Goal: Task Accomplishment & Management: Complete application form

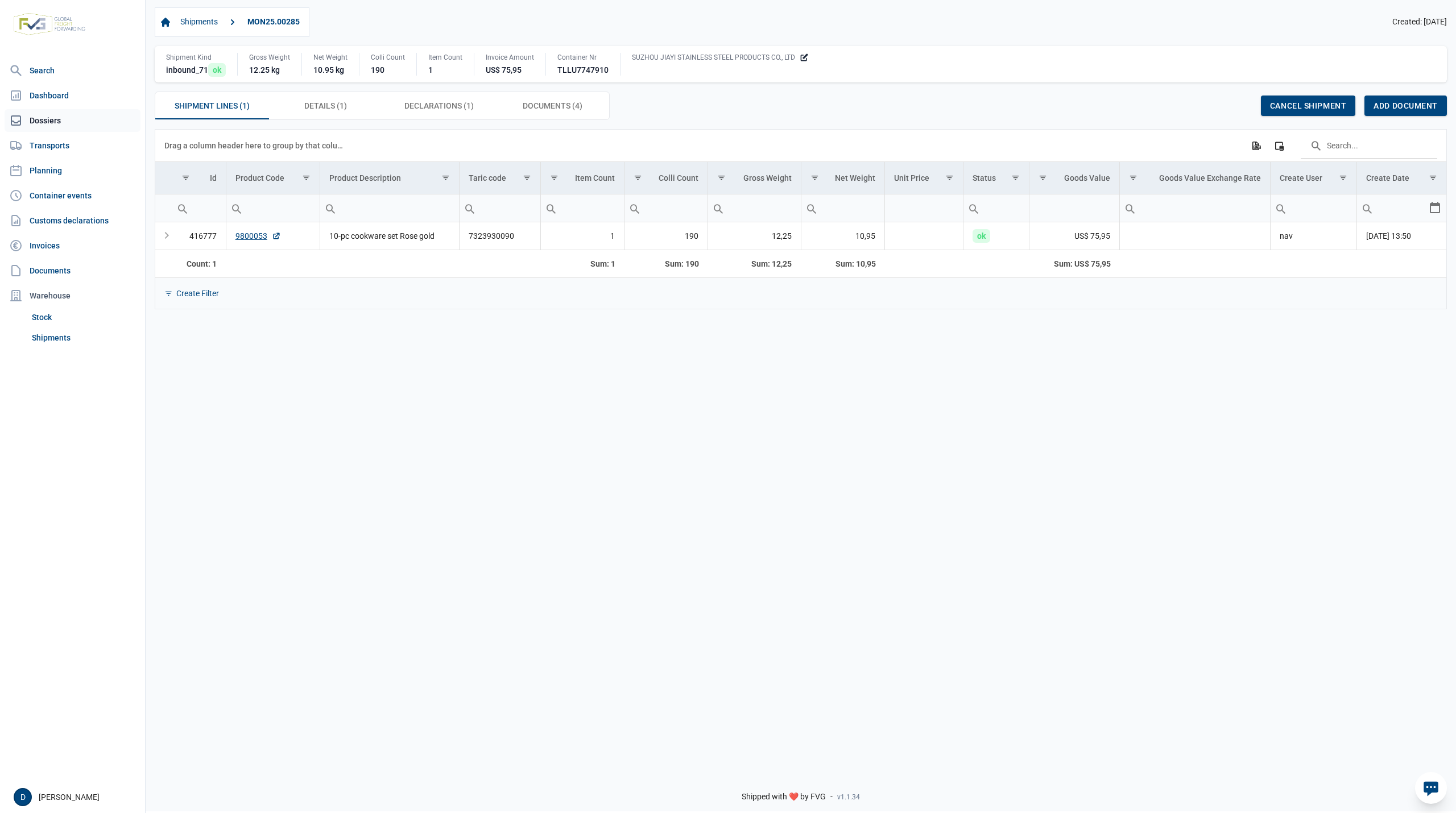
click at [33, 114] on link "Dossiers" at bounding box center [72, 120] width 136 height 23
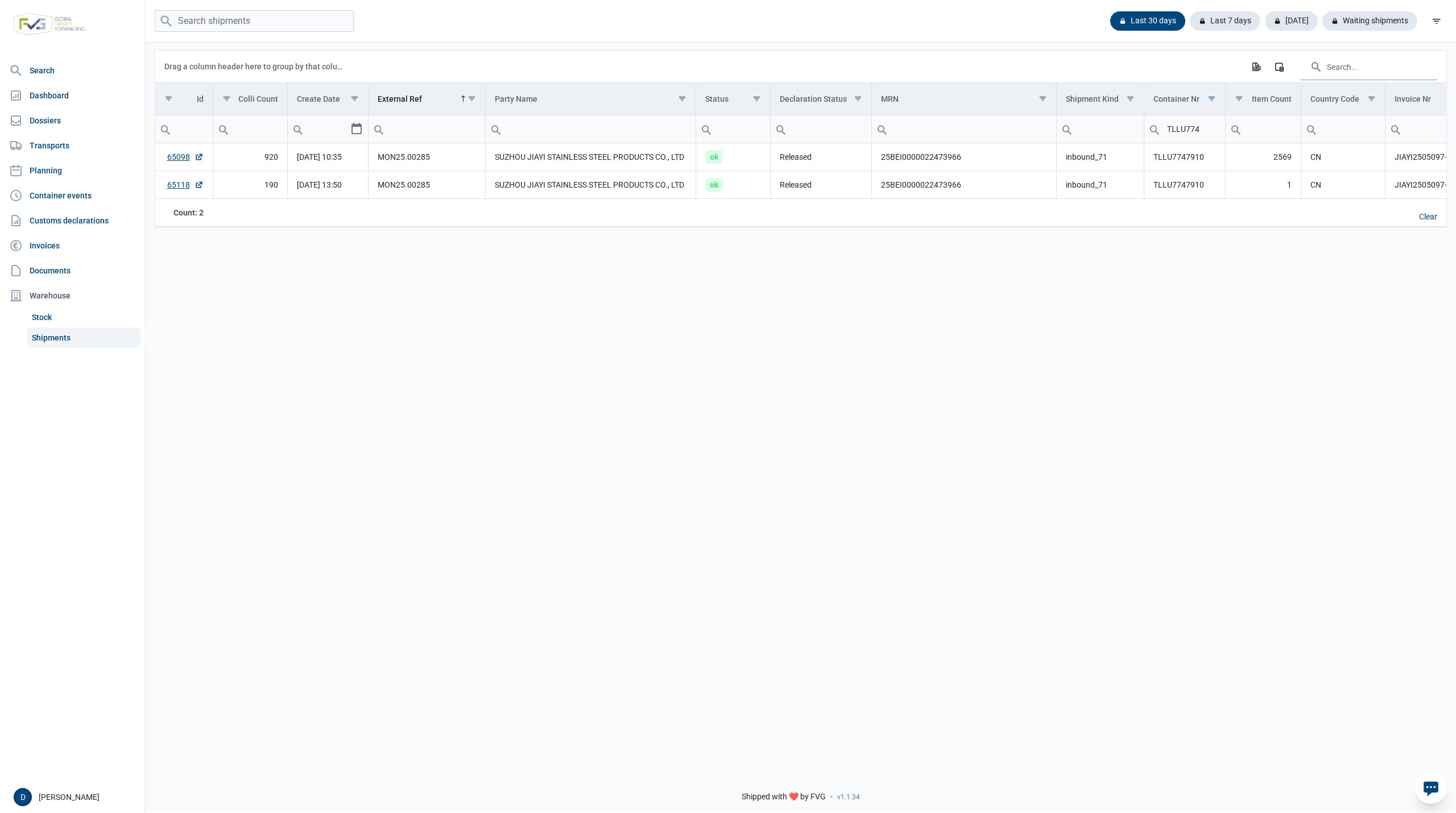
click at [47, 333] on link "Shipments" at bounding box center [83, 338] width 113 height 20
click at [1425, 223] on div "Clear" at bounding box center [1428, 217] width 37 height 19
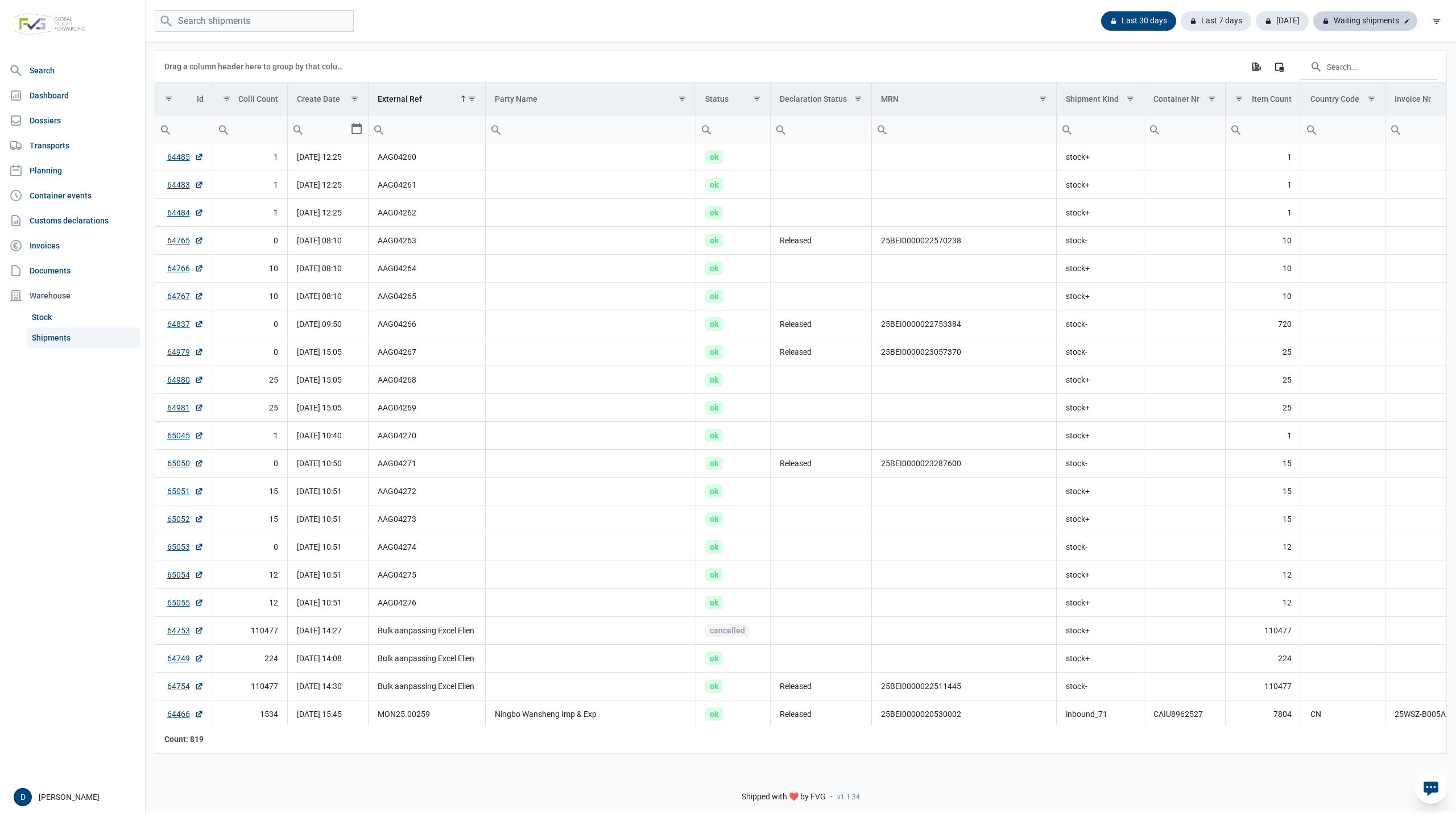
click at [1379, 16] on div "Waiting shipments" at bounding box center [1366, 21] width 104 height 19
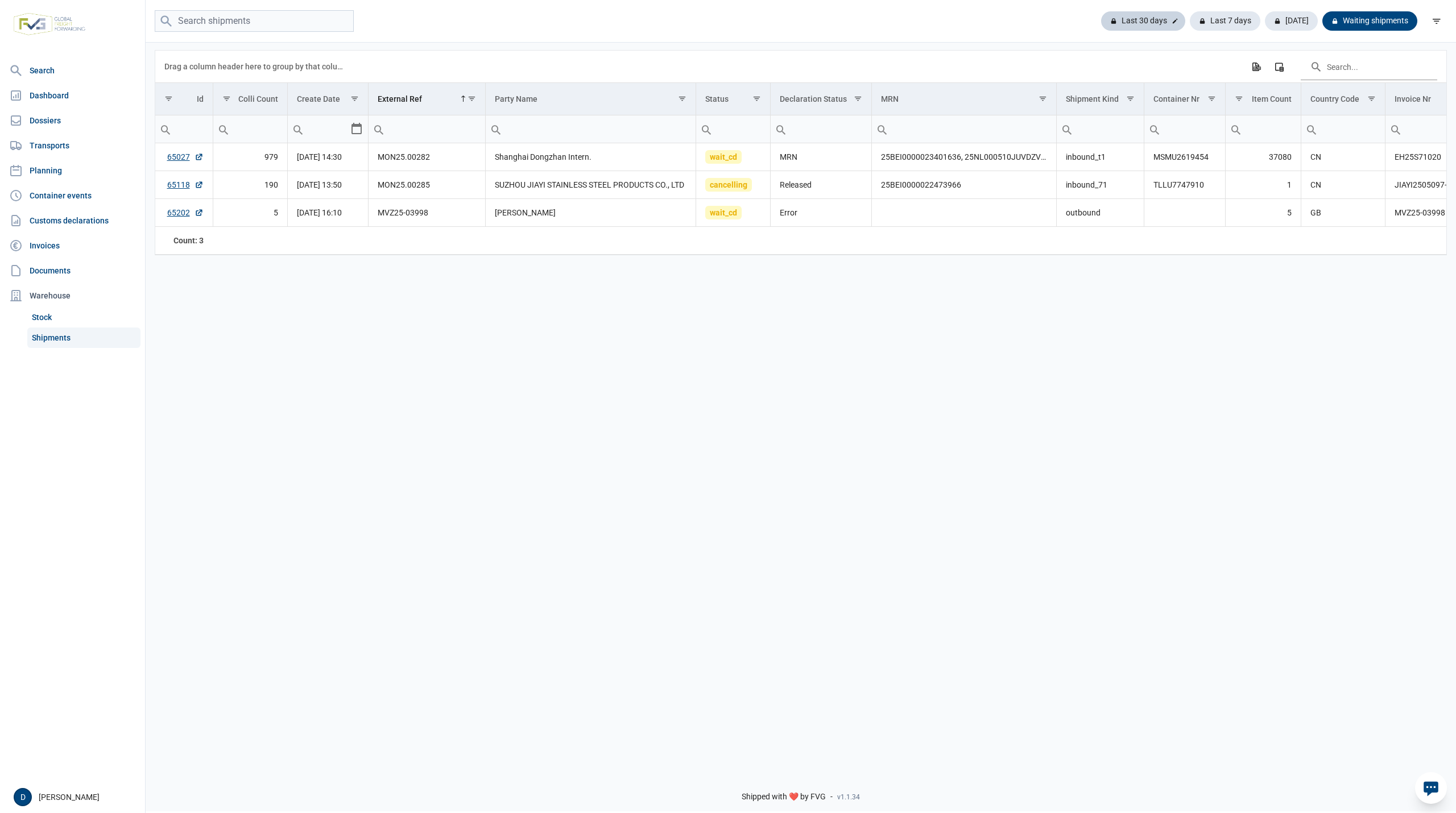
click at [1190, 16] on div "Last 30 days" at bounding box center [1225, 21] width 71 height 19
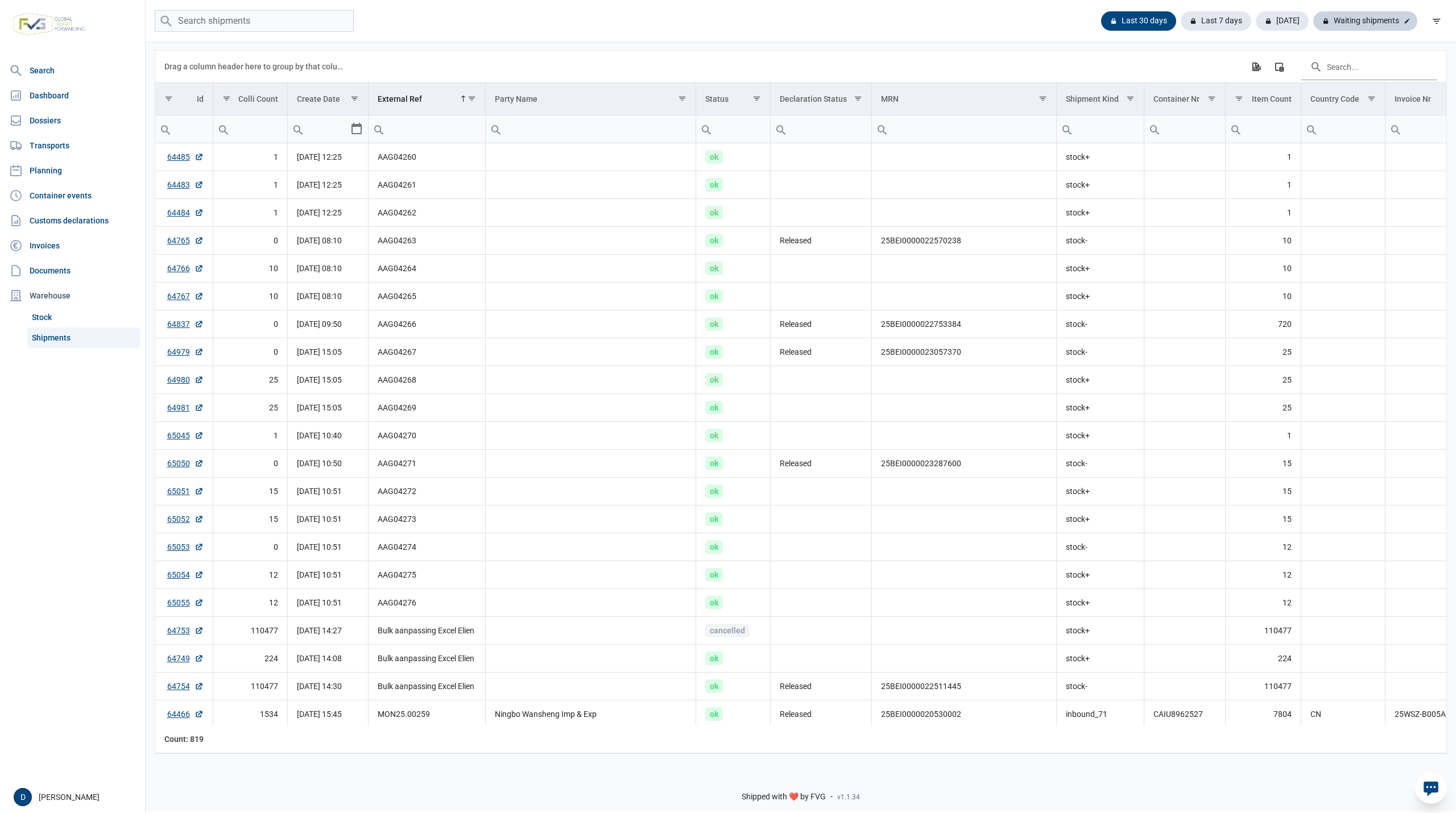
click at [1402, 17] on div at bounding box center [1407, 21] width 12 height 12
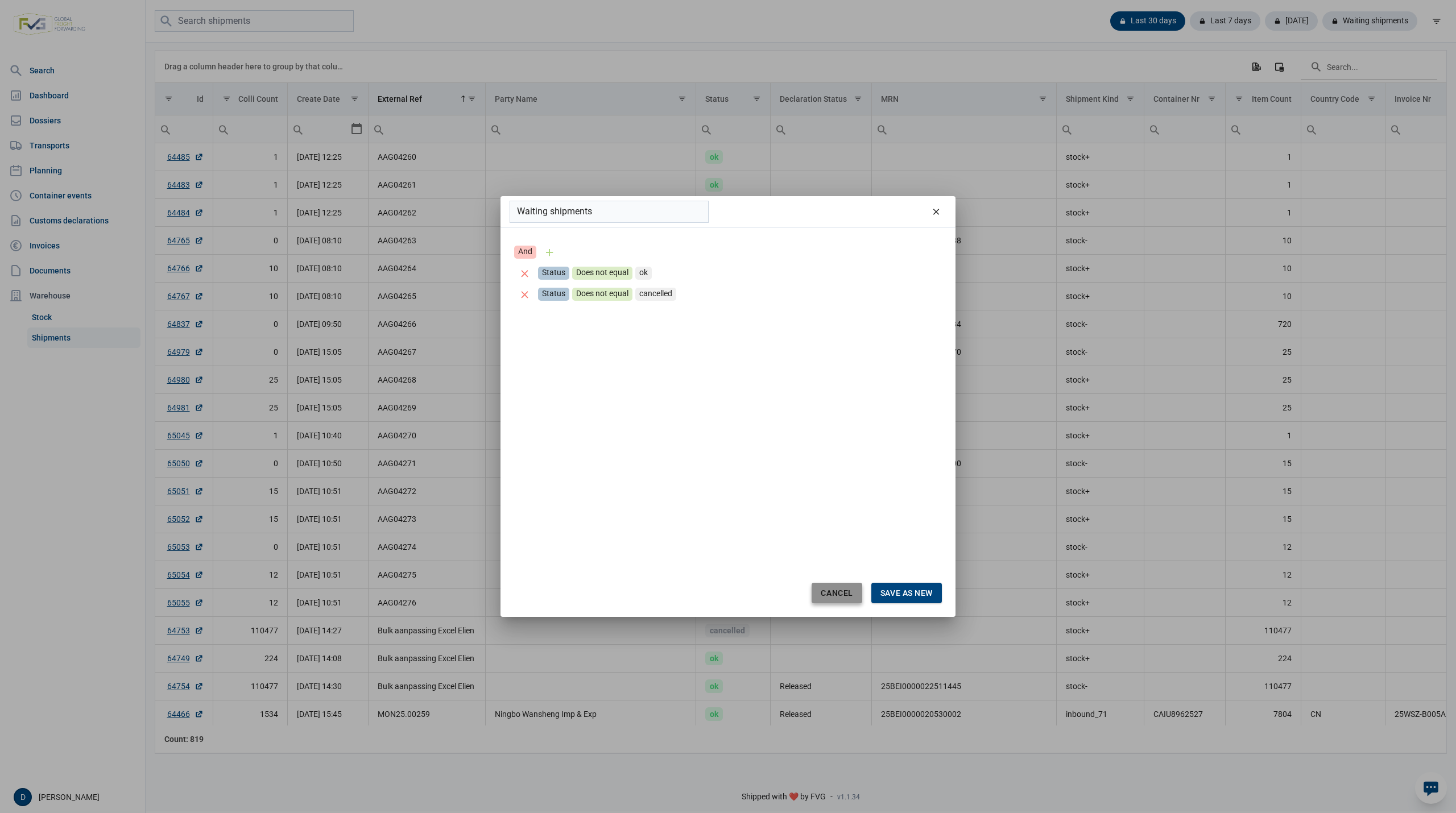
click at [847, 593] on span "Cancel" at bounding box center [837, 594] width 32 height 9
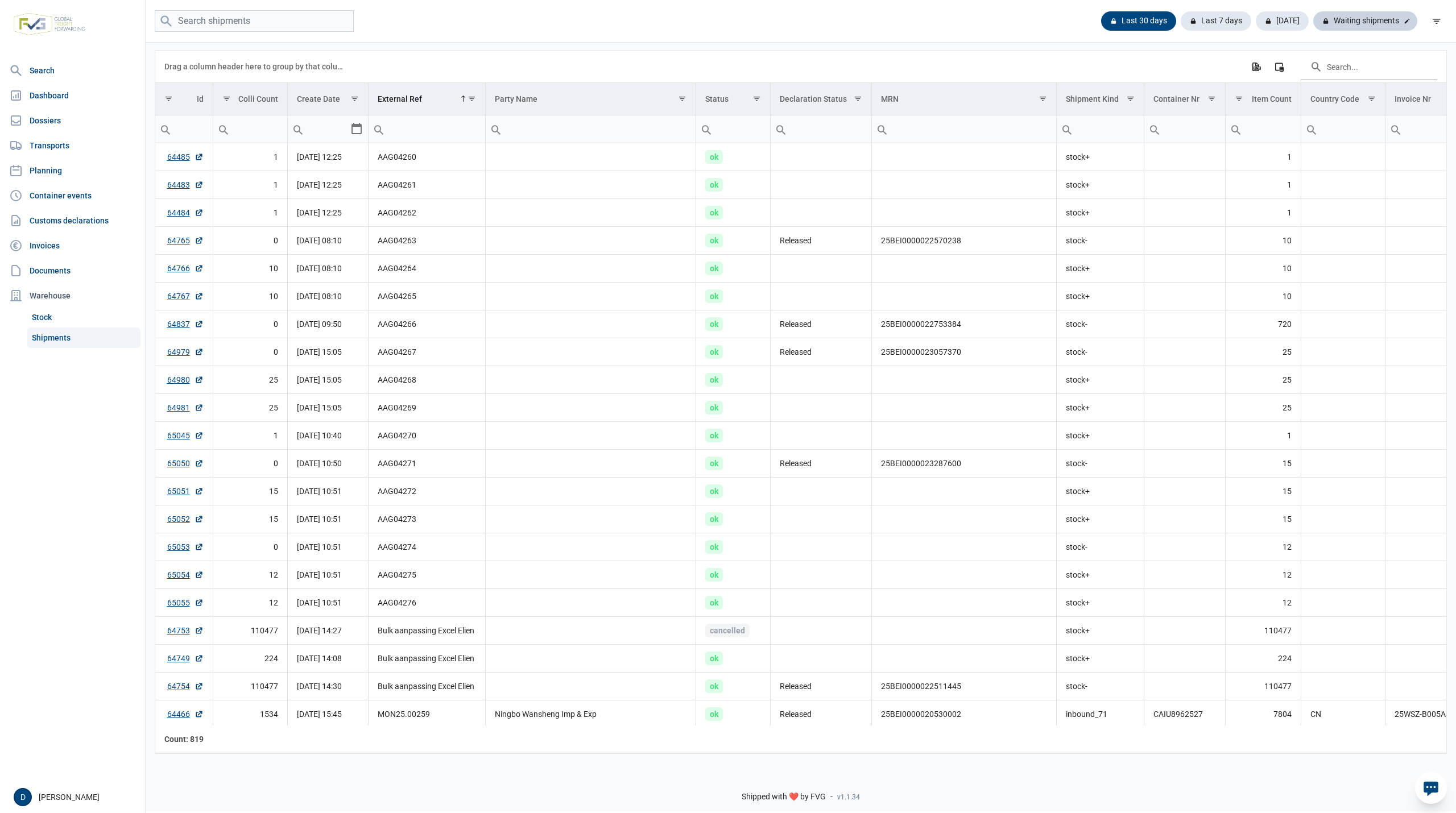
click at [1369, 16] on div "Waiting shipments" at bounding box center [1366, 21] width 104 height 19
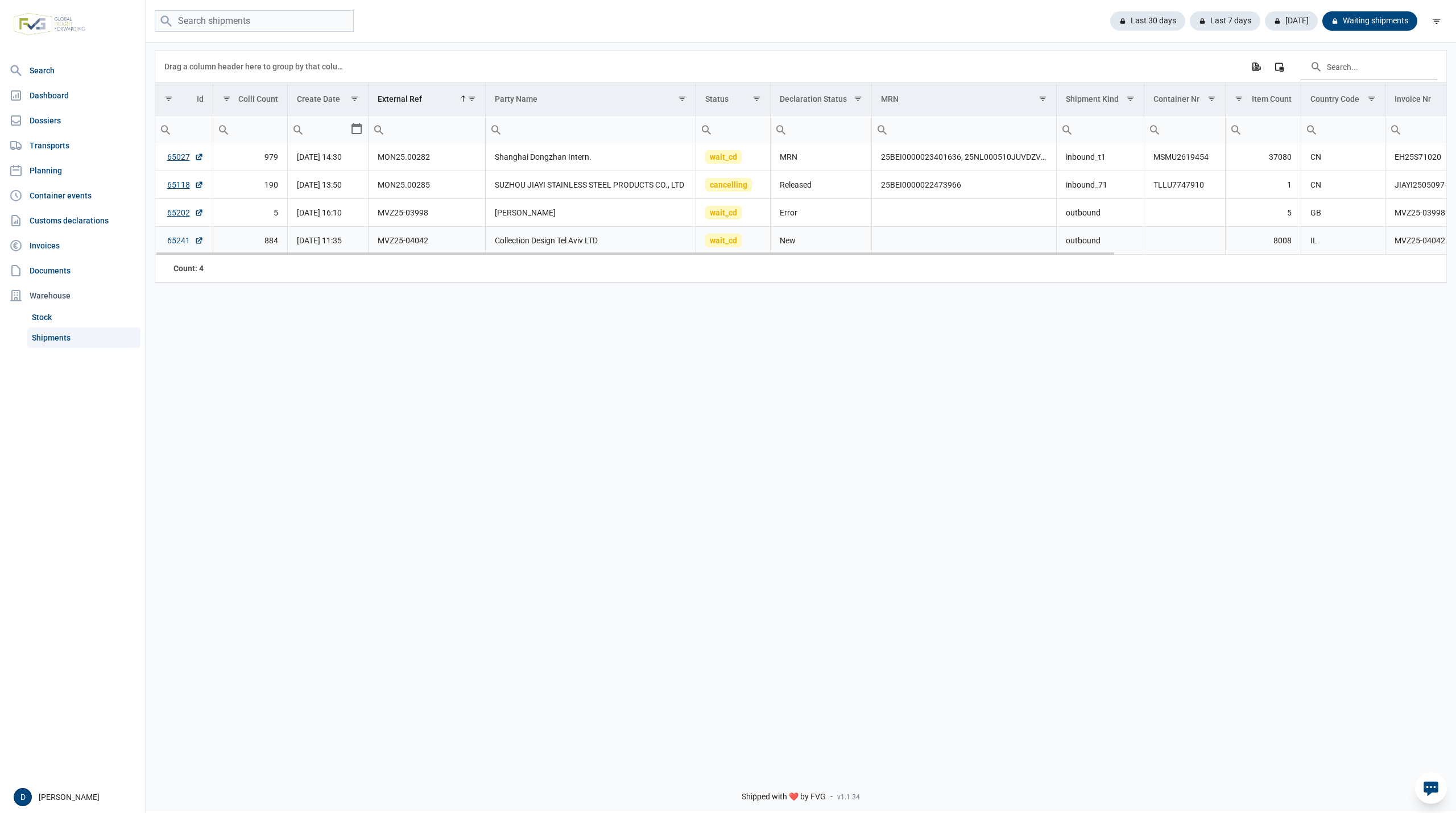
click at [167, 242] on link "65241" at bounding box center [185, 240] width 37 height 12
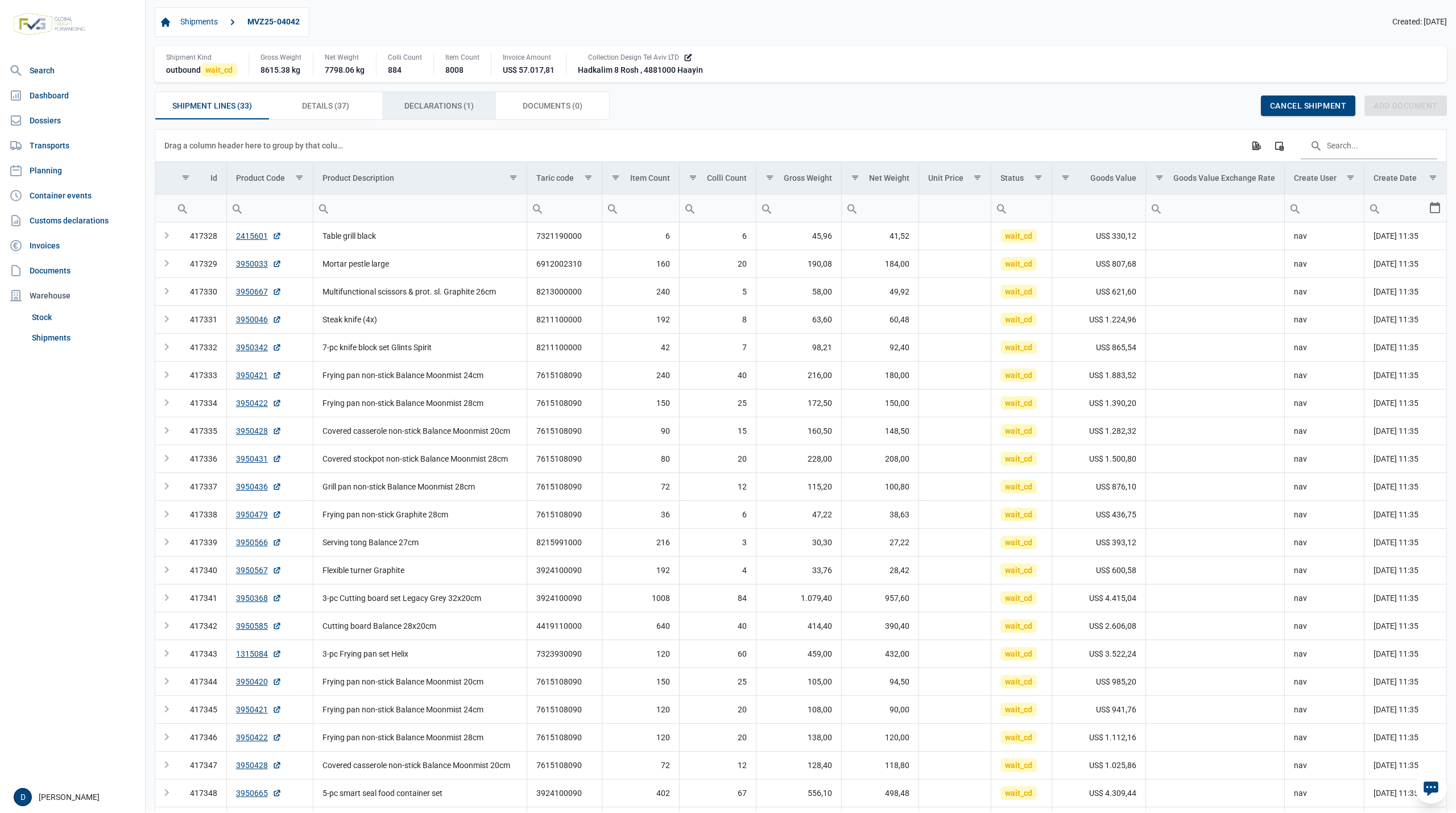
click at [443, 110] on span "Declarations (1) Declarations (1)" at bounding box center [439, 106] width 69 height 14
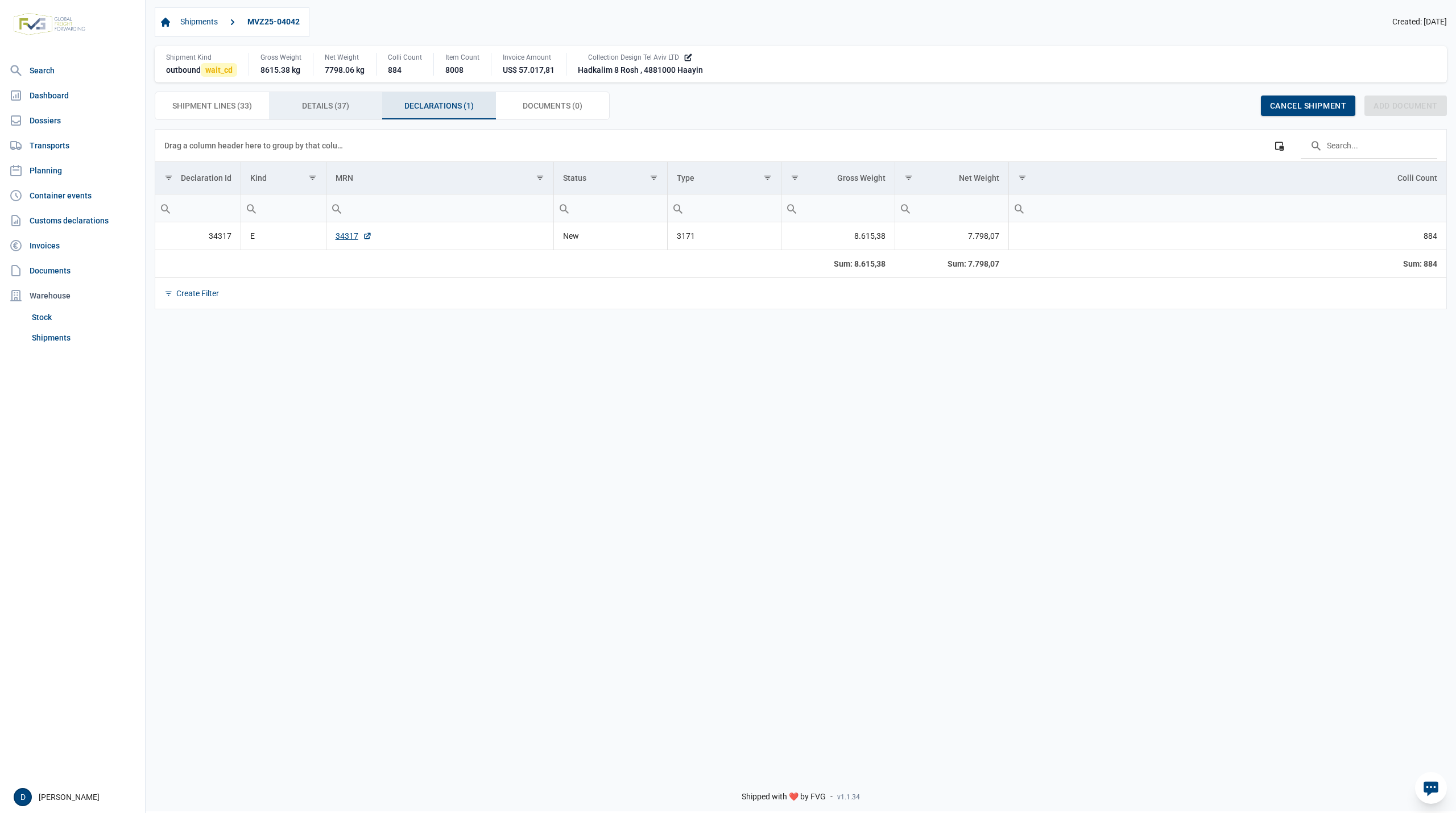
click at [315, 105] on span "Details (37) Details (37)" at bounding box center [325, 106] width 47 height 14
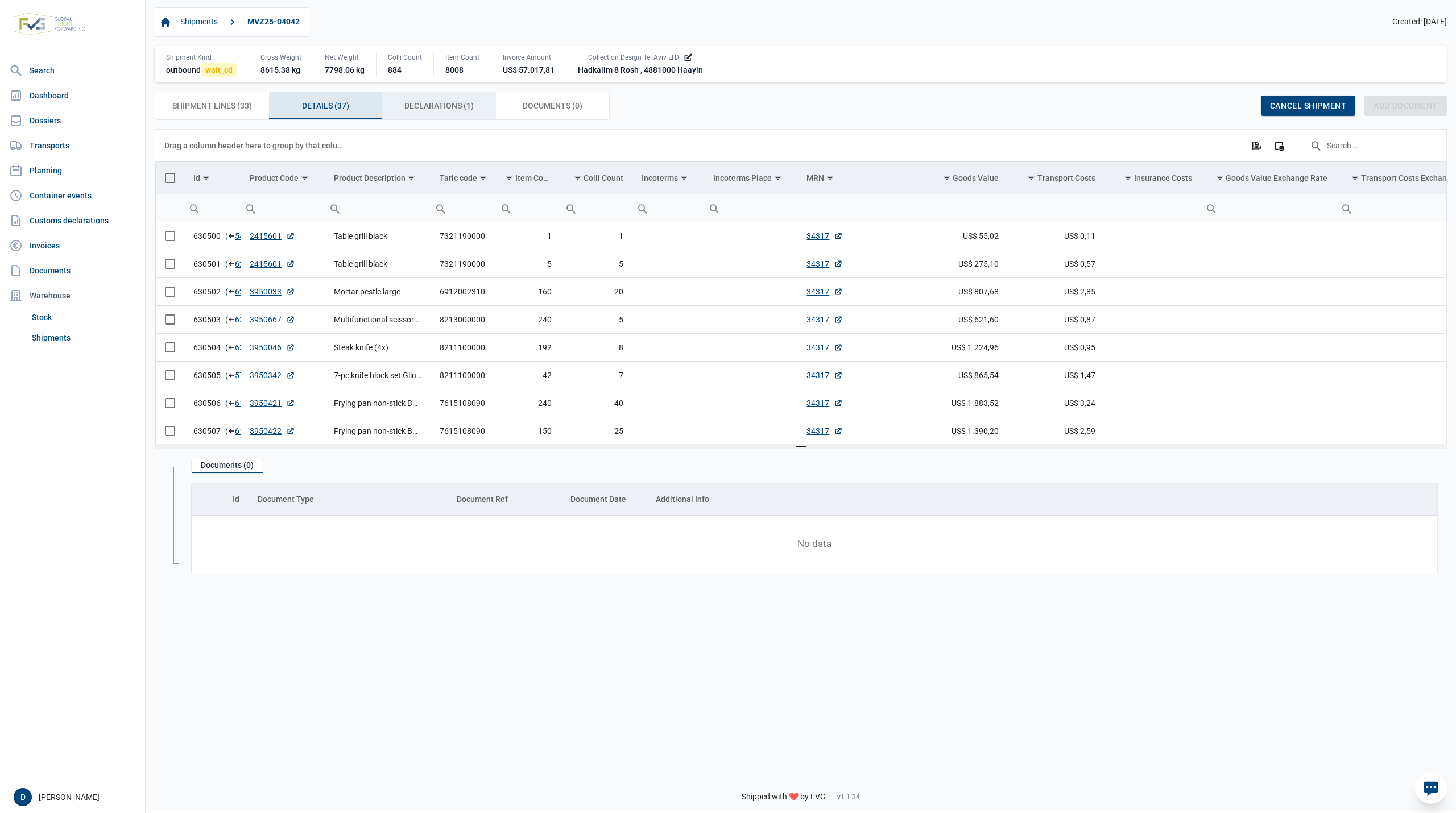
click at [462, 103] on span "Declarations (1) Declarations (1)" at bounding box center [439, 106] width 69 height 14
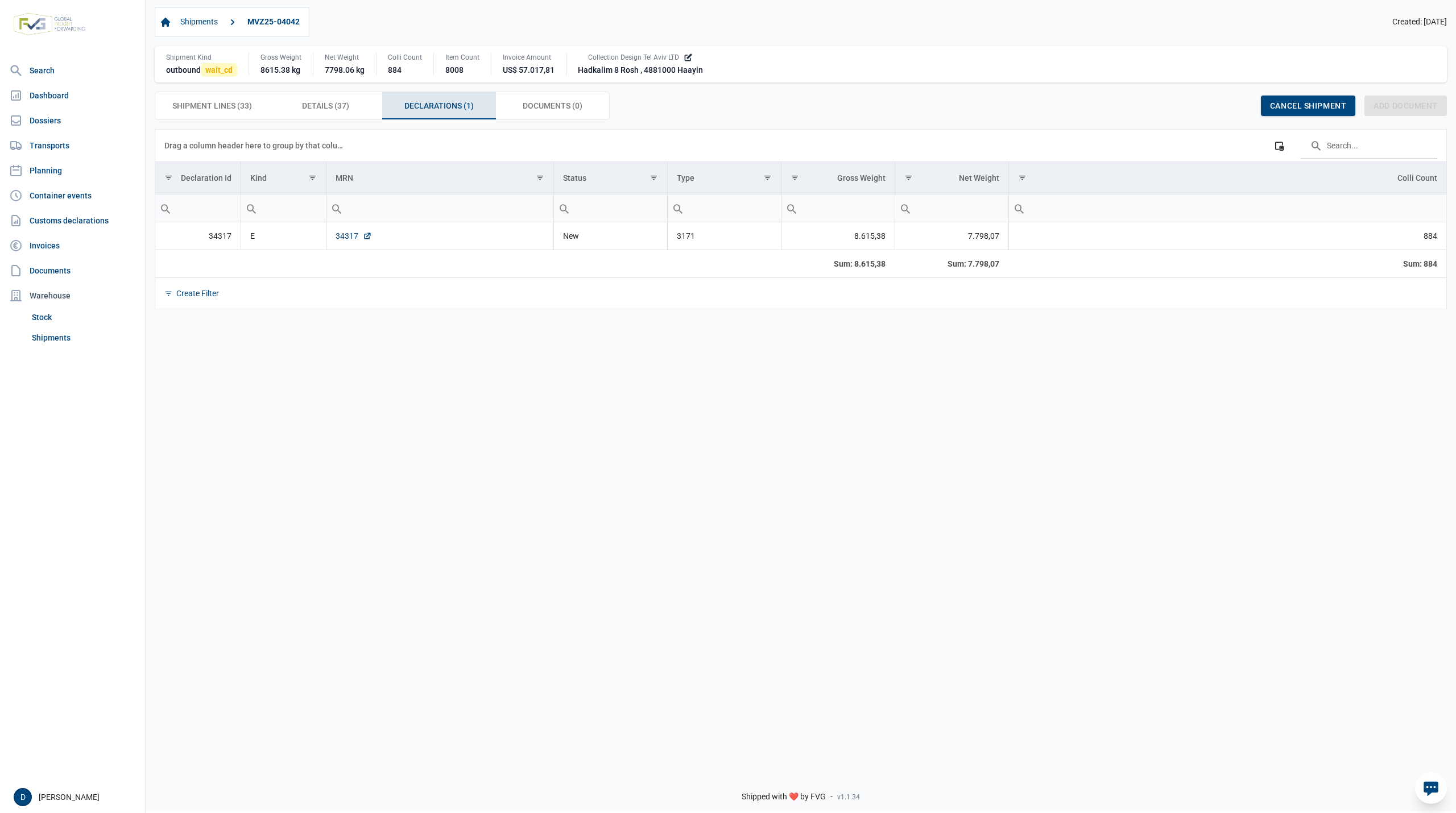
click at [344, 239] on link "34317" at bounding box center [353, 236] width 37 height 12
click at [324, 109] on span "Details (37) Details (37)" at bounding box center [325, 106] width 47 height 14
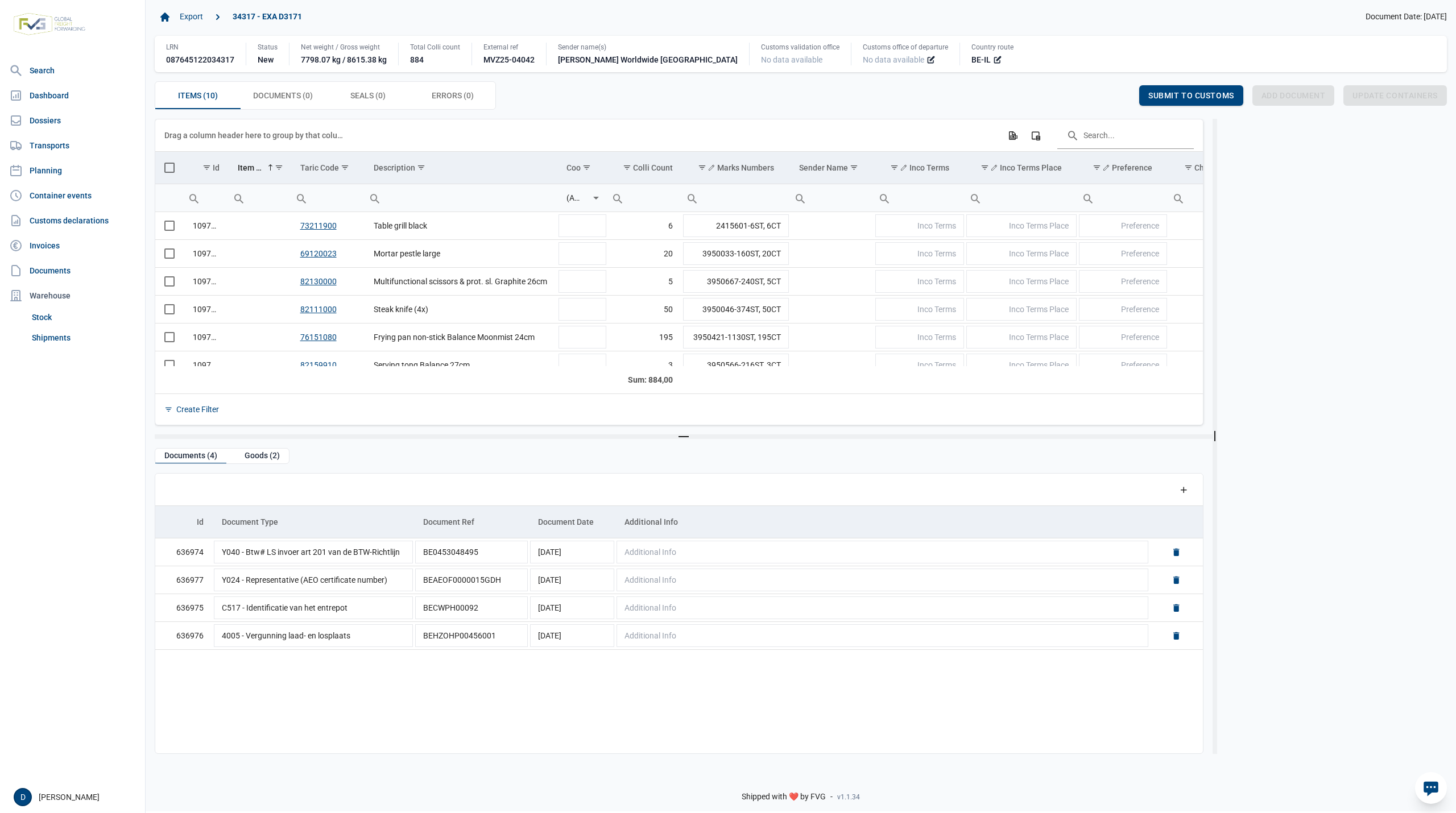
click at [863, 58] on span "No data available" at bounding box center [893, 59] width 61 height 12
click at [863, 57] on span "No data available" at bounding box center [893, 59] width 61 height 12
drag, startPoint x: 791, startPoint y: 58, endPoint x: 777, endPoint y: 61, distance: 14.3
click at [863, 61] on span "No data available" at bounding box center [893, 59] width 61 height 12
click at [927, 60] on icon at bounding box center [931, 60] width 9 height 9
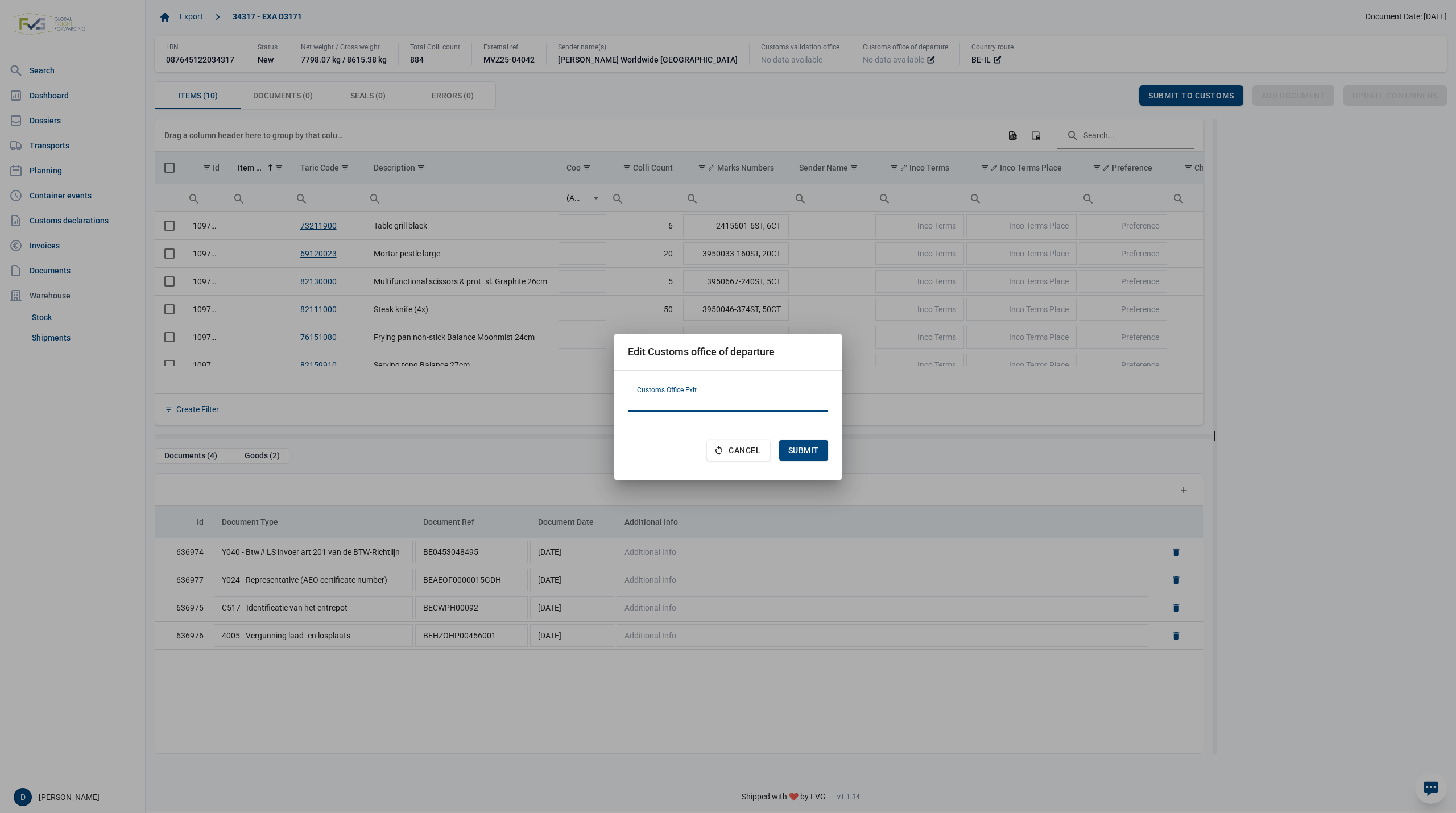
paste input "BE101000"
type input "BE101000"
click at [797, 450] on span "Submit" at bounding box center [803, 450] width 30 height 9
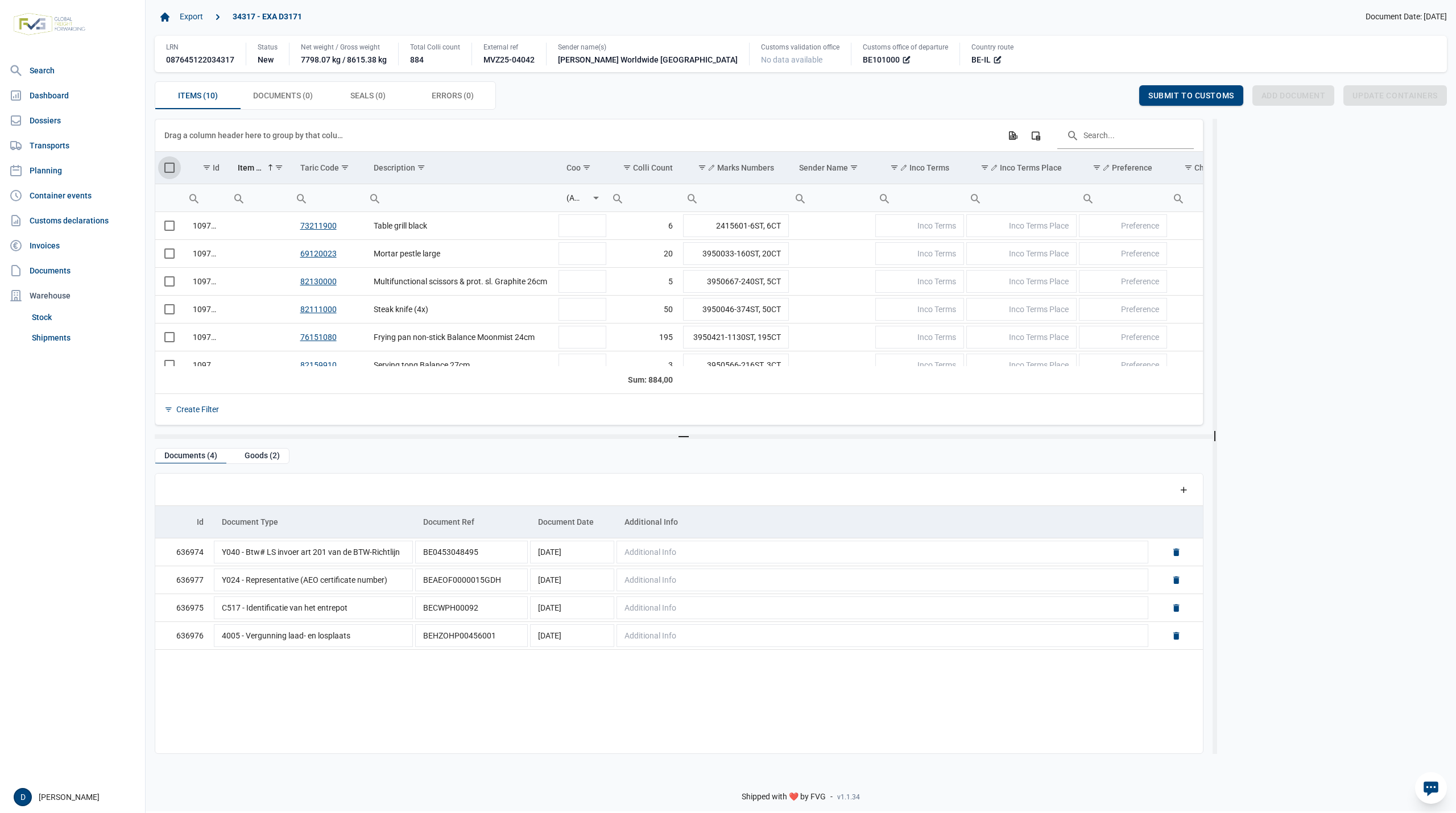
click at [167, 170] on span "Select all" at bounding box center [169, 167] width 10 height 10
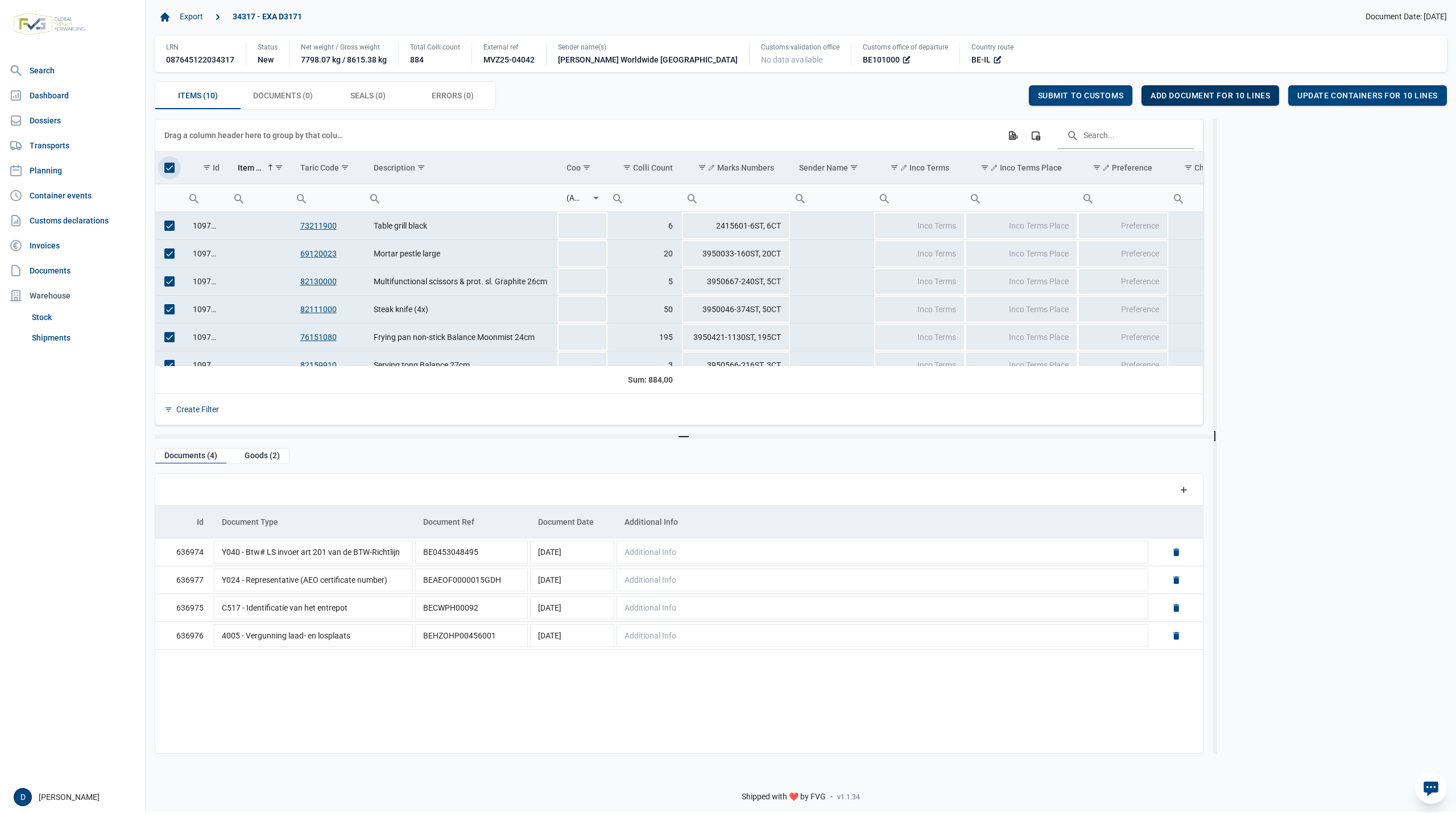
click at [1239, 94] on span "Add document for 10 lines" at bounding box center [1211, 96] width 120 height 9
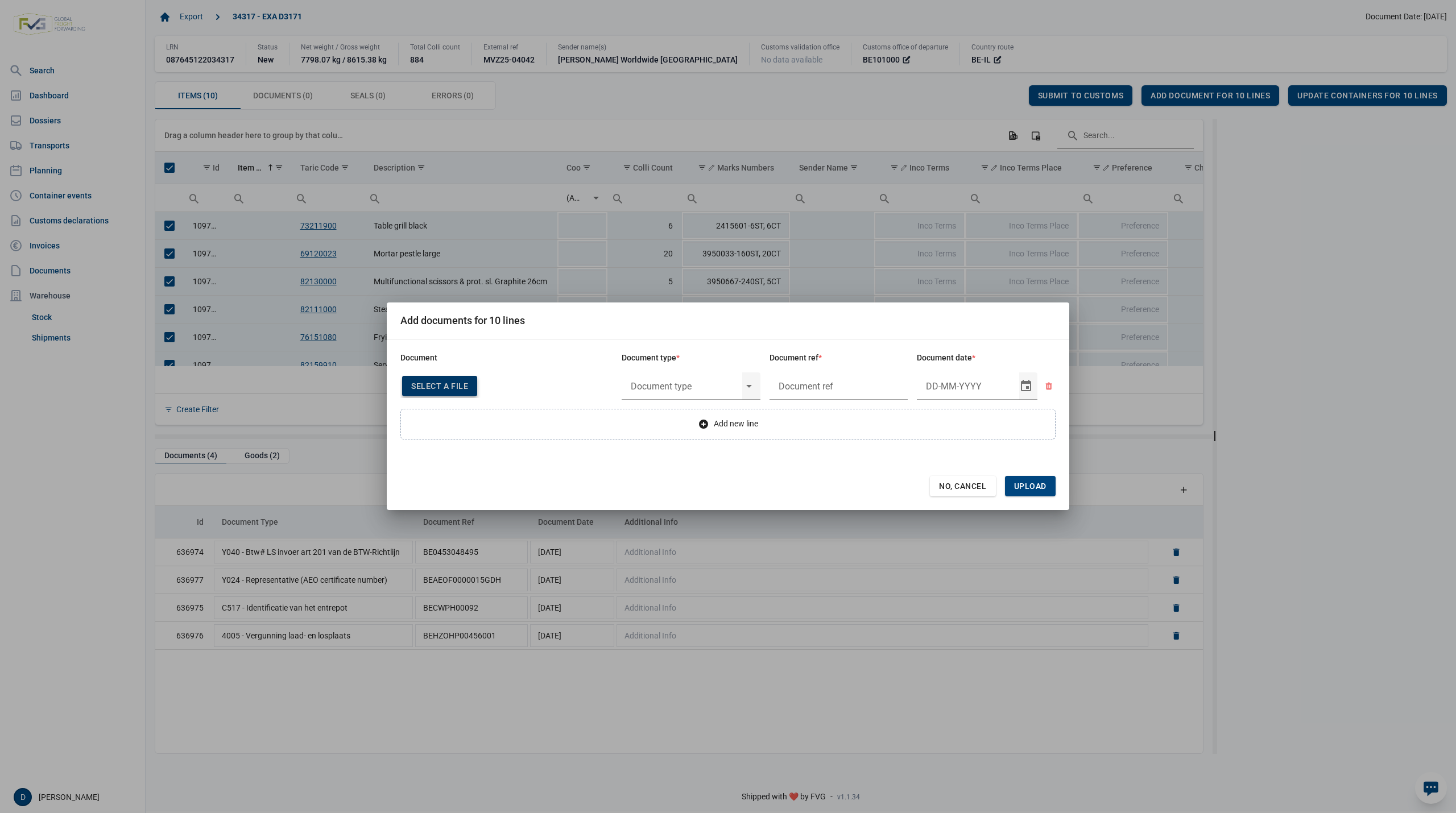
click at [440, 383] on span "Select a file" at bounding box center [440, 387] width 57 height 9
type input "Invoice VFA25-03368"
click at [749, 382] on div "Select" at bounding box center [754, 386] width 14 height 30
click at [668, 419] on div "N380 - Commercial invoice" at bounding box center [691, 419] width 139 height 26
type input "N380 - Commercial invoice"
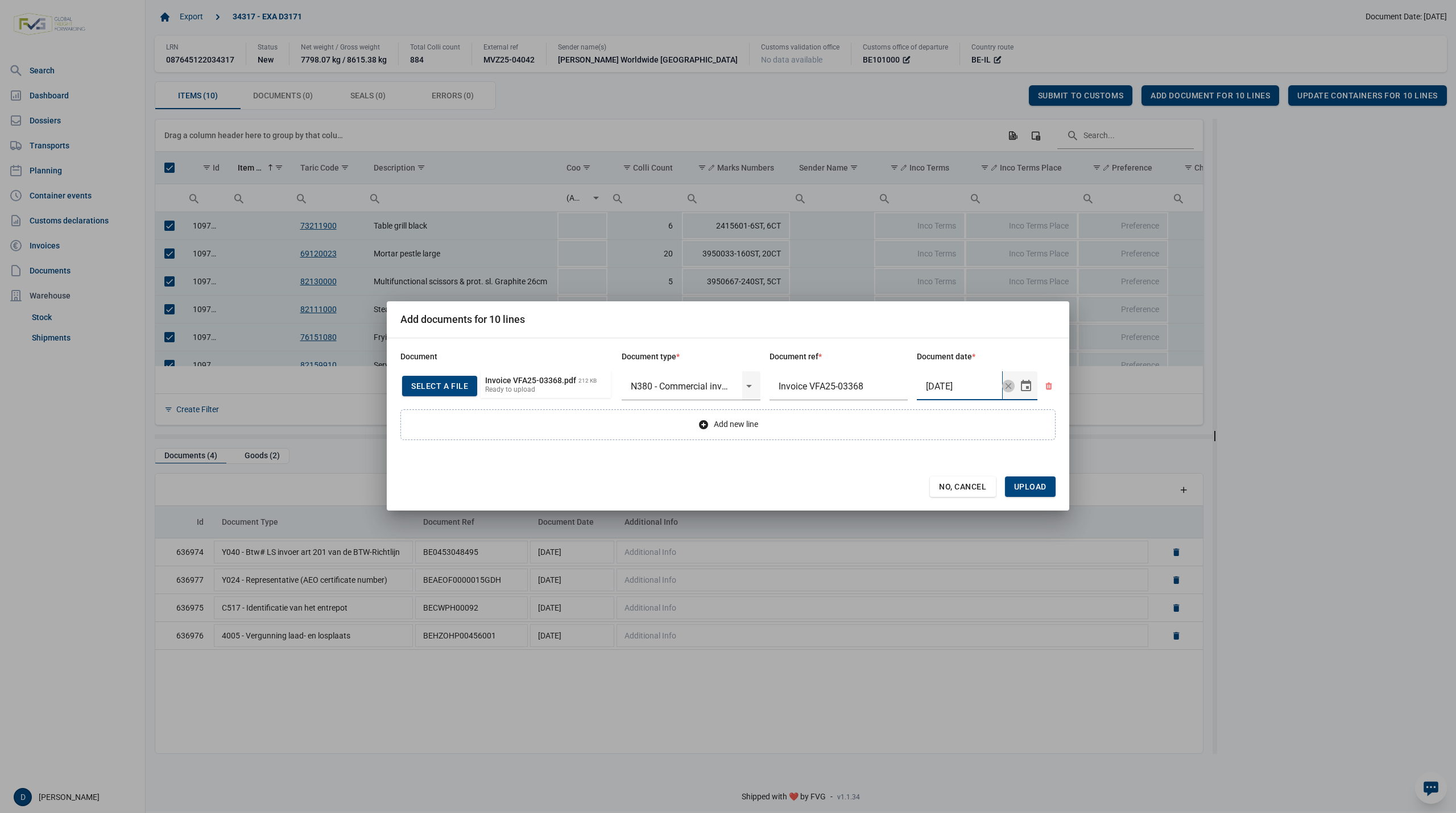
type input "11-8-2025"
click at [1025, 481] on span "Upload" at bounding box center [1030, 487] width 51 height 20
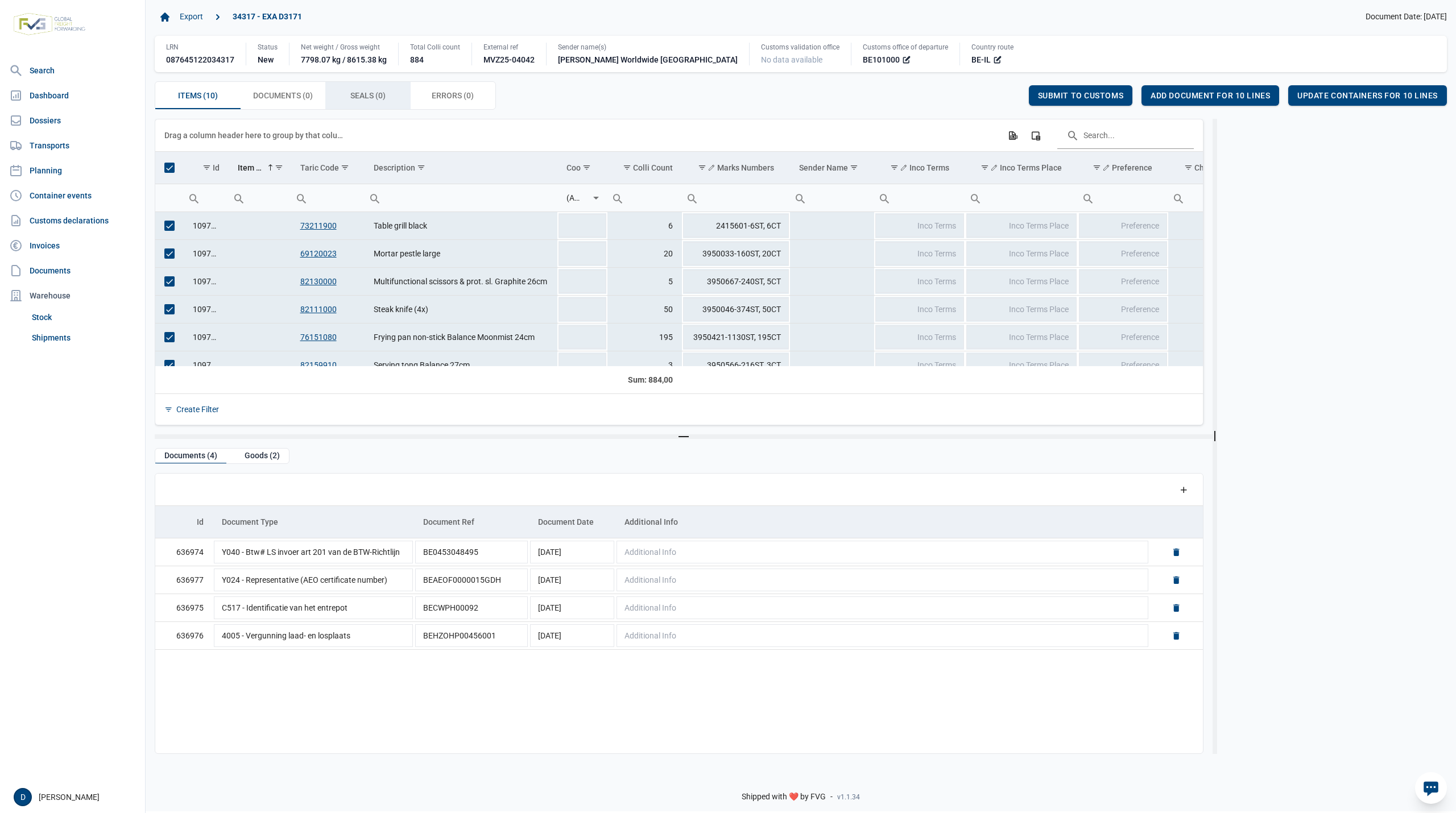
click at [363, 93] on span "Seals (0) Seals (0)" at bounding box center [367, 96] width 35 height 14
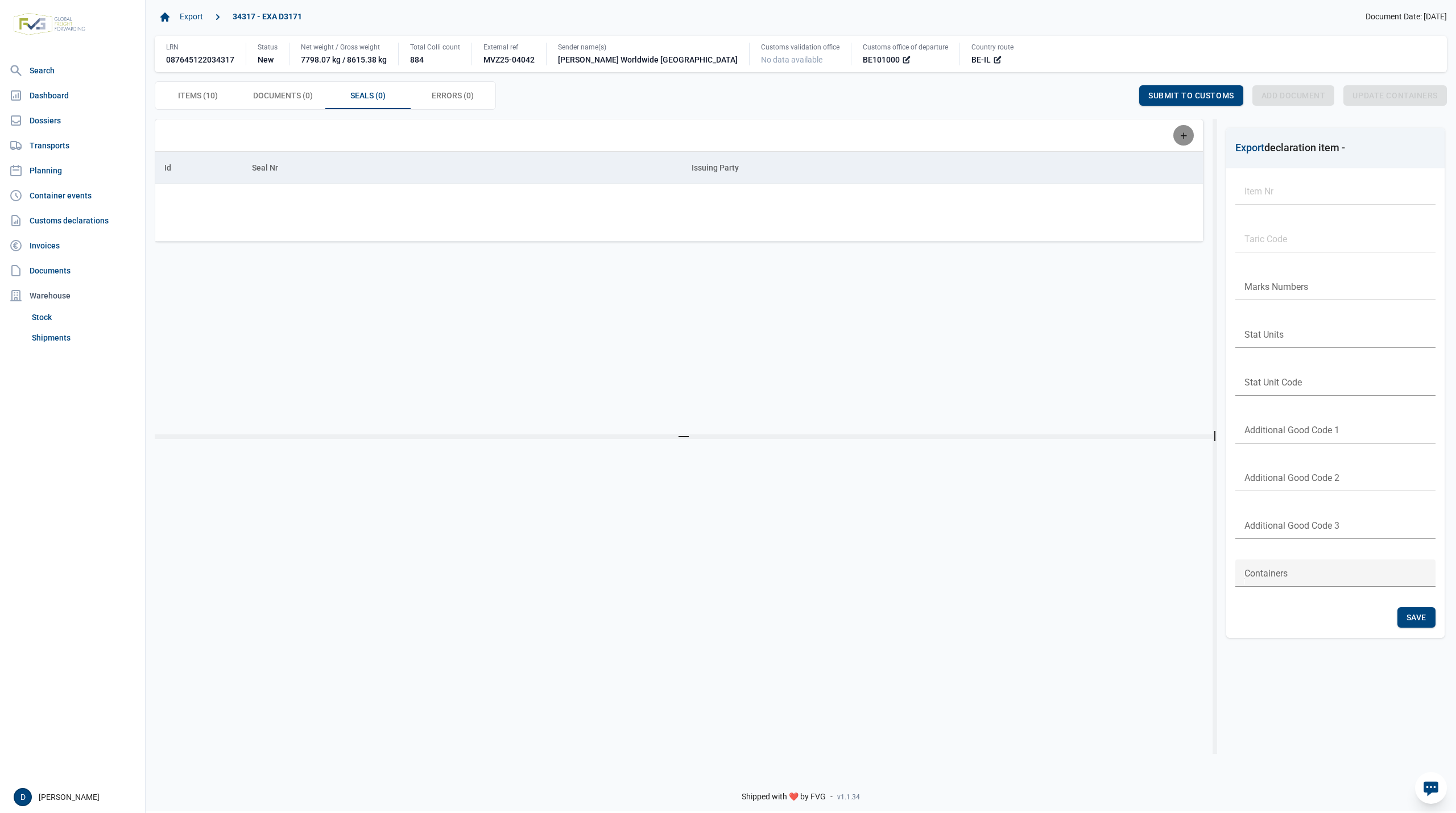
click at [1191, 142] on div "Add a row" at bounding box center [1184, 135] width 20 height 20
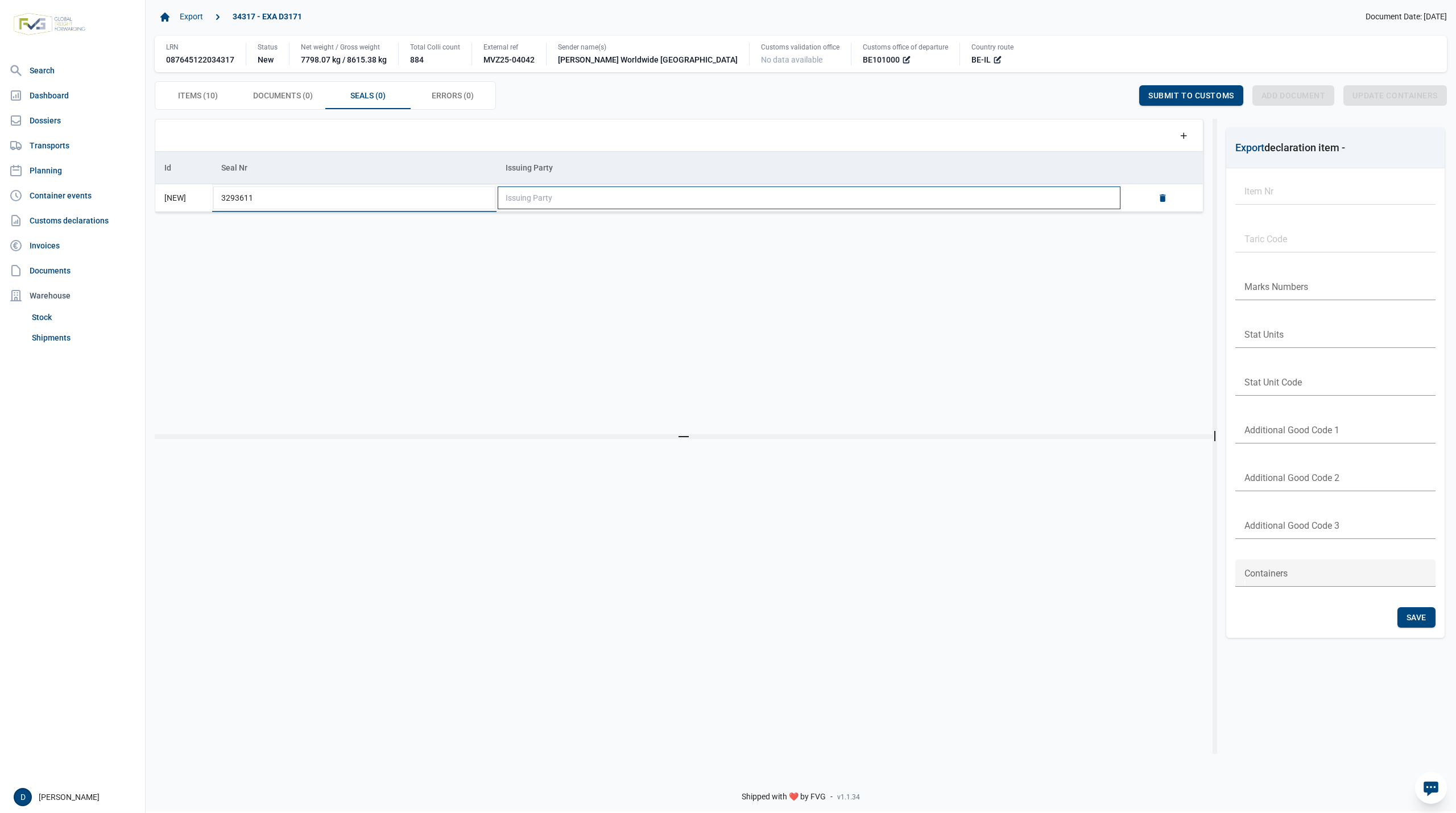
type input "3293611"
click at [645, 203] on td "Issuing Party" at bounding box center [809, 198] width 625 height 28
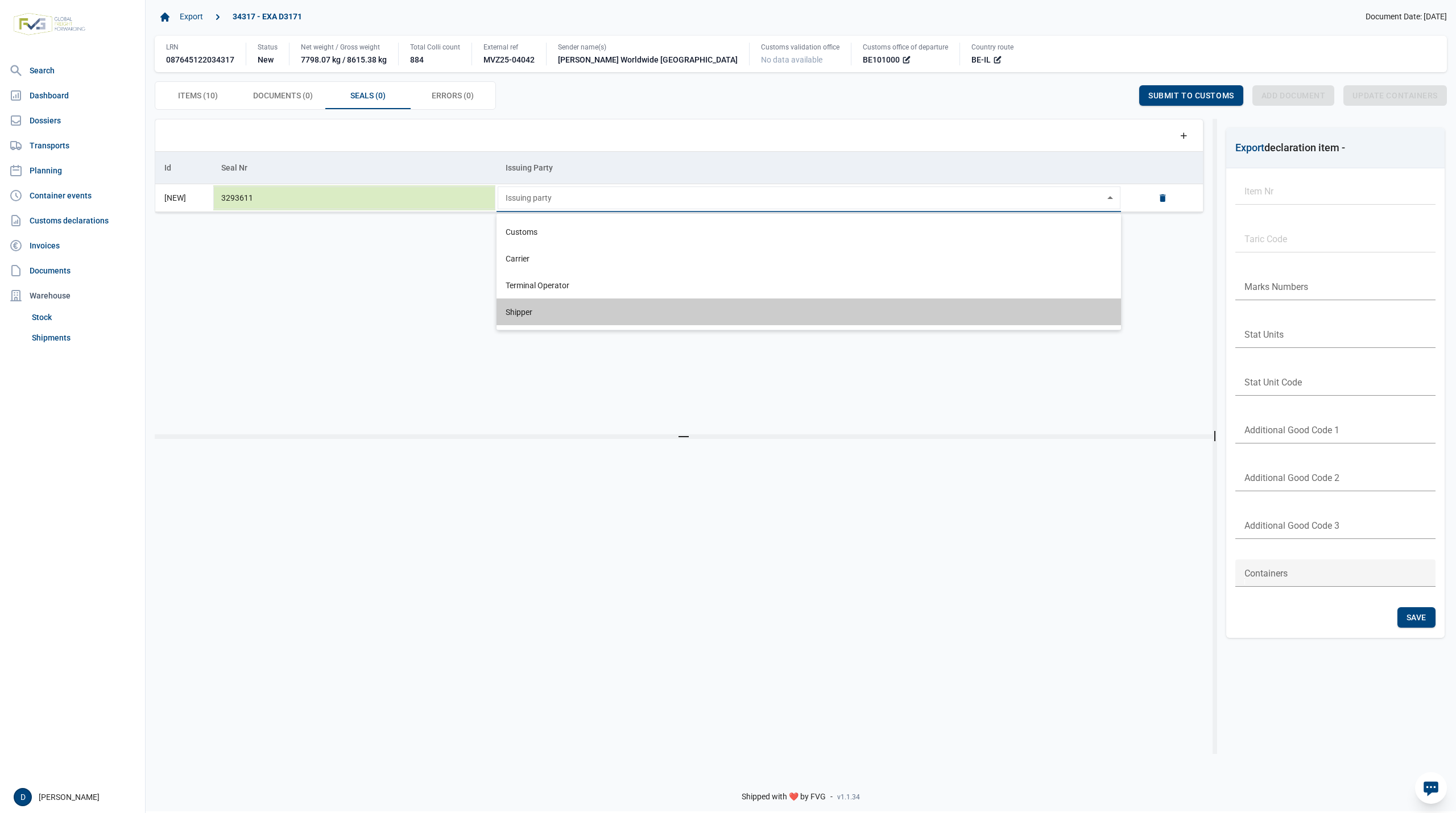
click at [525, 310] on div "Shipper" at bounding box center [809, 312] width 625 height 26
type input "Shipper"
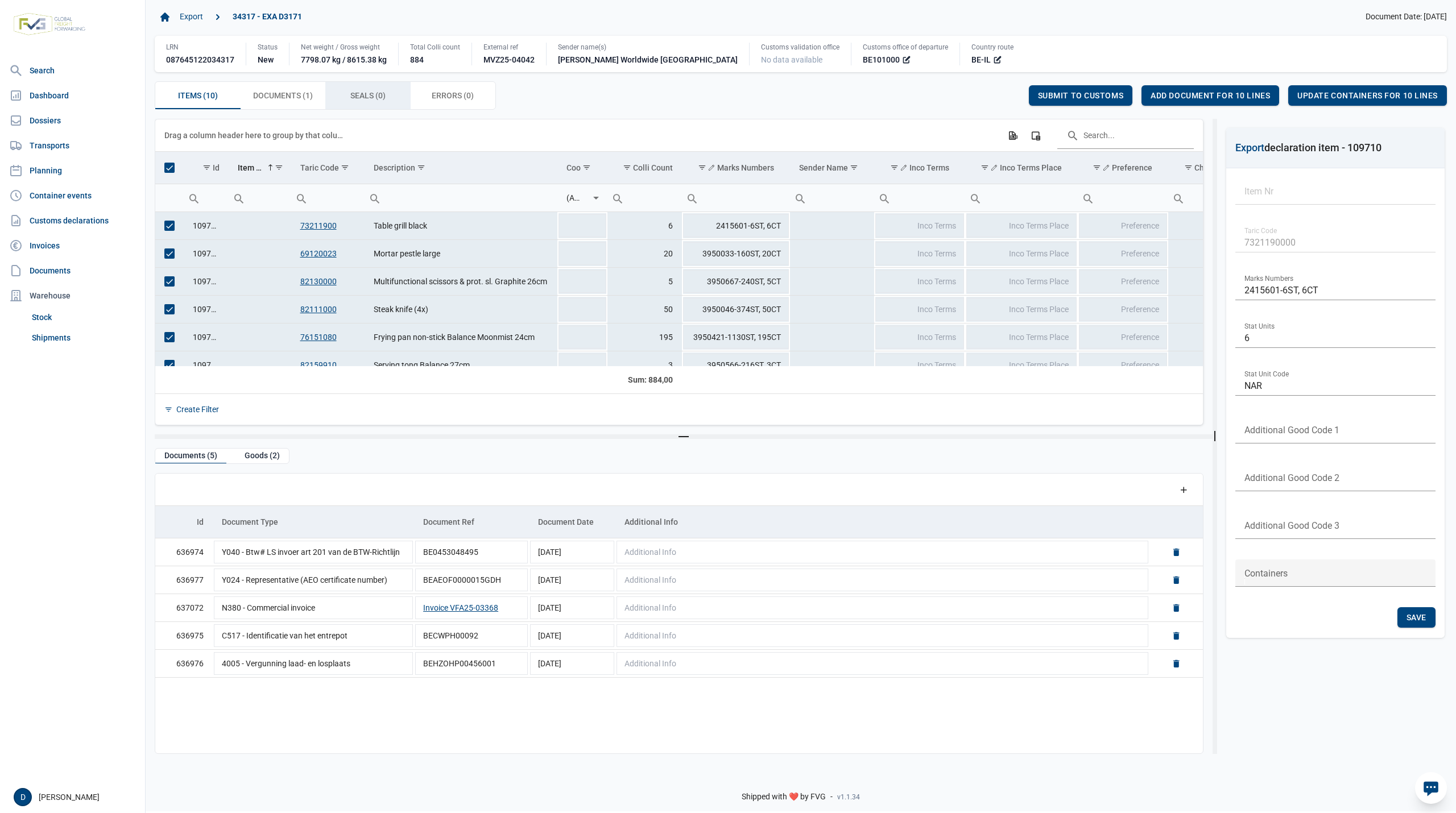
click at [353, 96] on span "Seals (0) Seals (0)" at bounding box center [367, 96] width 35 height 14
click at [356, 96] on span "Seals (0) Seals (0)" at bounding box center [367, 96] width 35 height 14
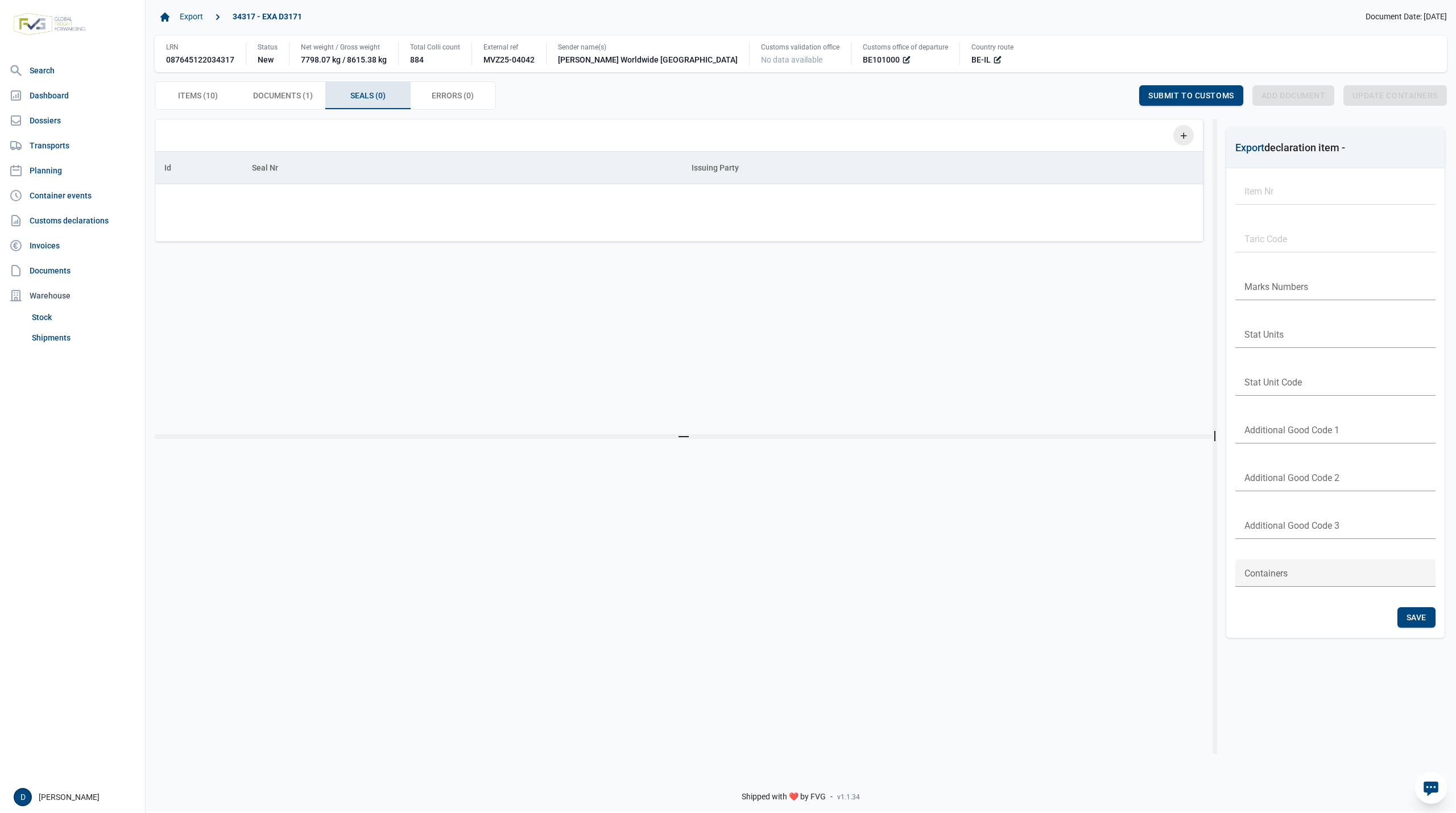
click at [1180, 141] on icon "Add a row" at bounding box center [1184, 135] width 10 height 10
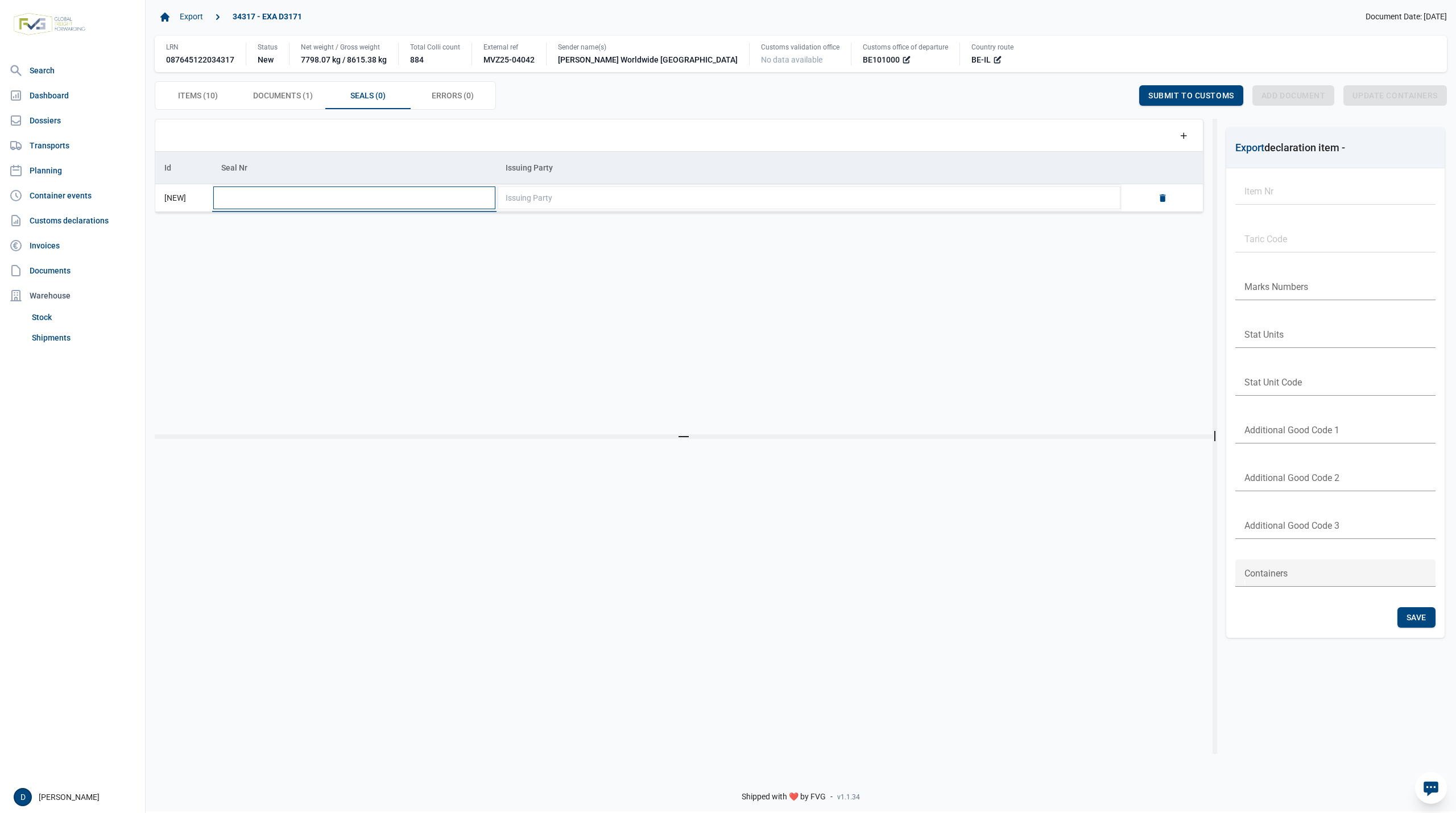
click at [268, 203] on input "Data grid with 0 rows and 3 columns" at bounding box center [355, 198] width 285 height 27
type input "3293611"
click at [565, 199] on td "Issuing Party" at bounding box center [809, 198] width 625 height 28
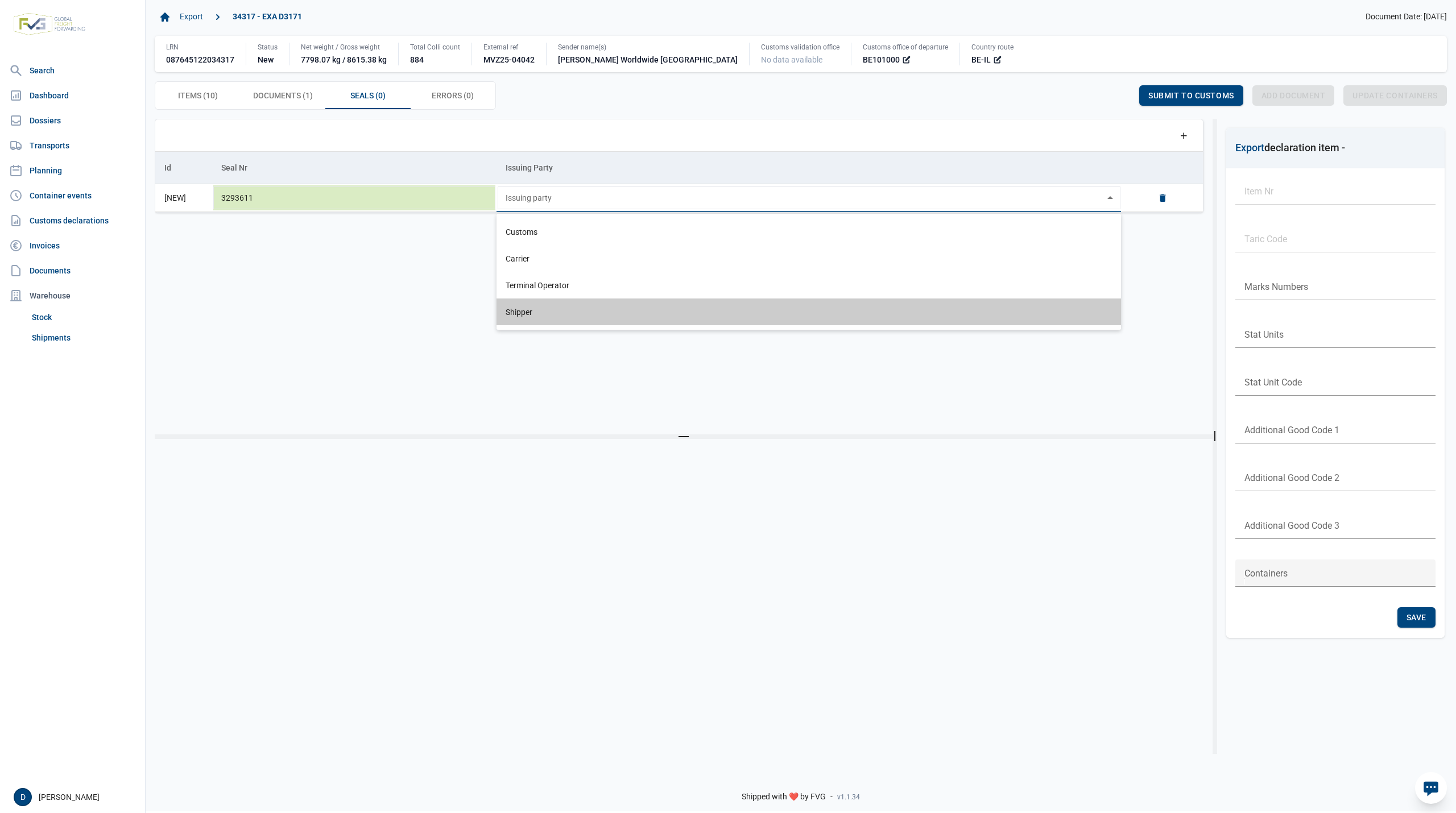
click at [519, 317] on div "Shipper" at bounding box center [809, 312] width 625 height 26
type input "Shipper"
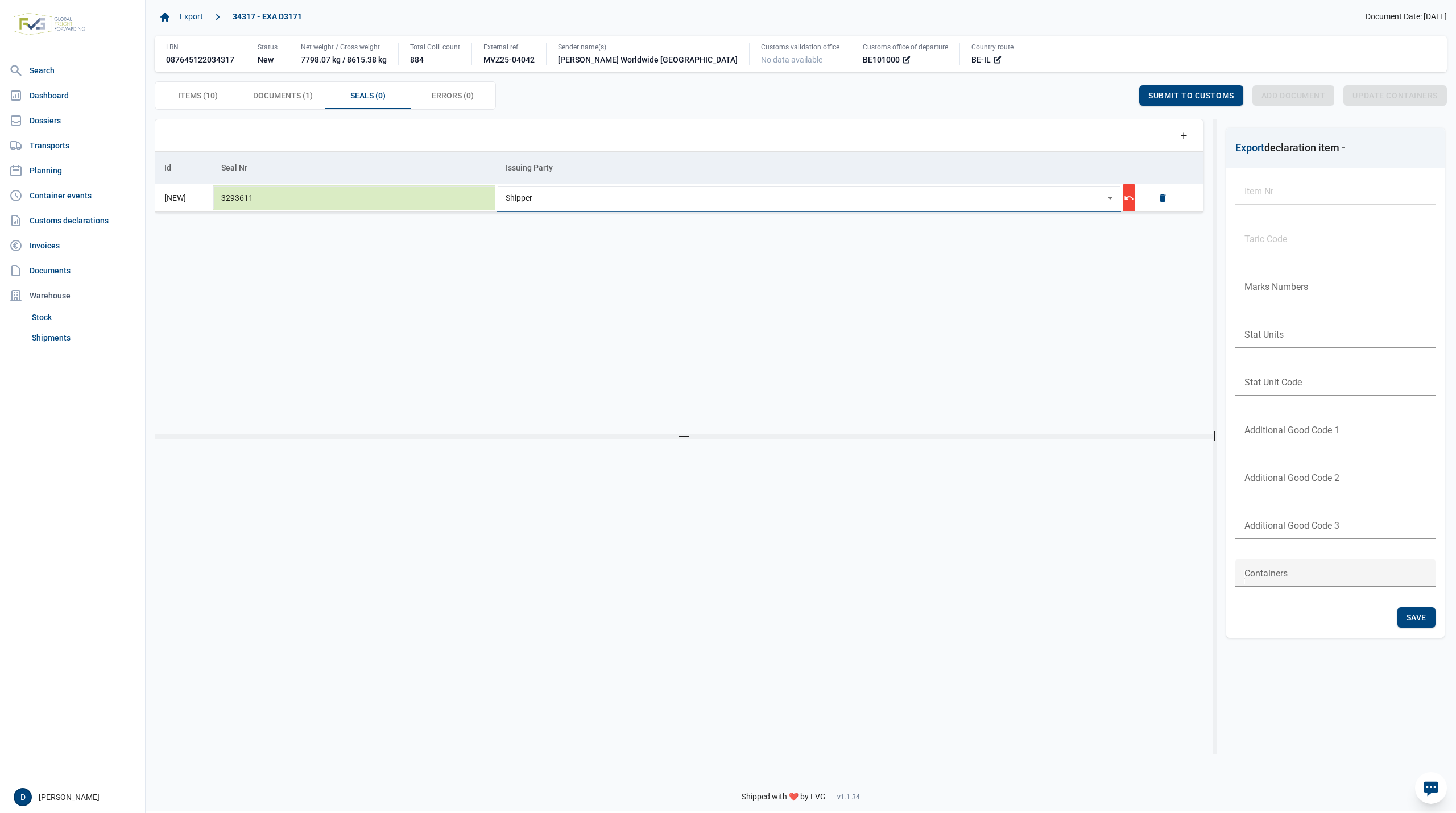
click at [675, 259] on div "Data grid with 10 rows and 23 columns Drag a column header here to group by tha…" at bounding box center [684, 277] width 1058 height 316
click at [1098, 103] on div "Save" at bounding box center [1111, 96] width 38 height 20
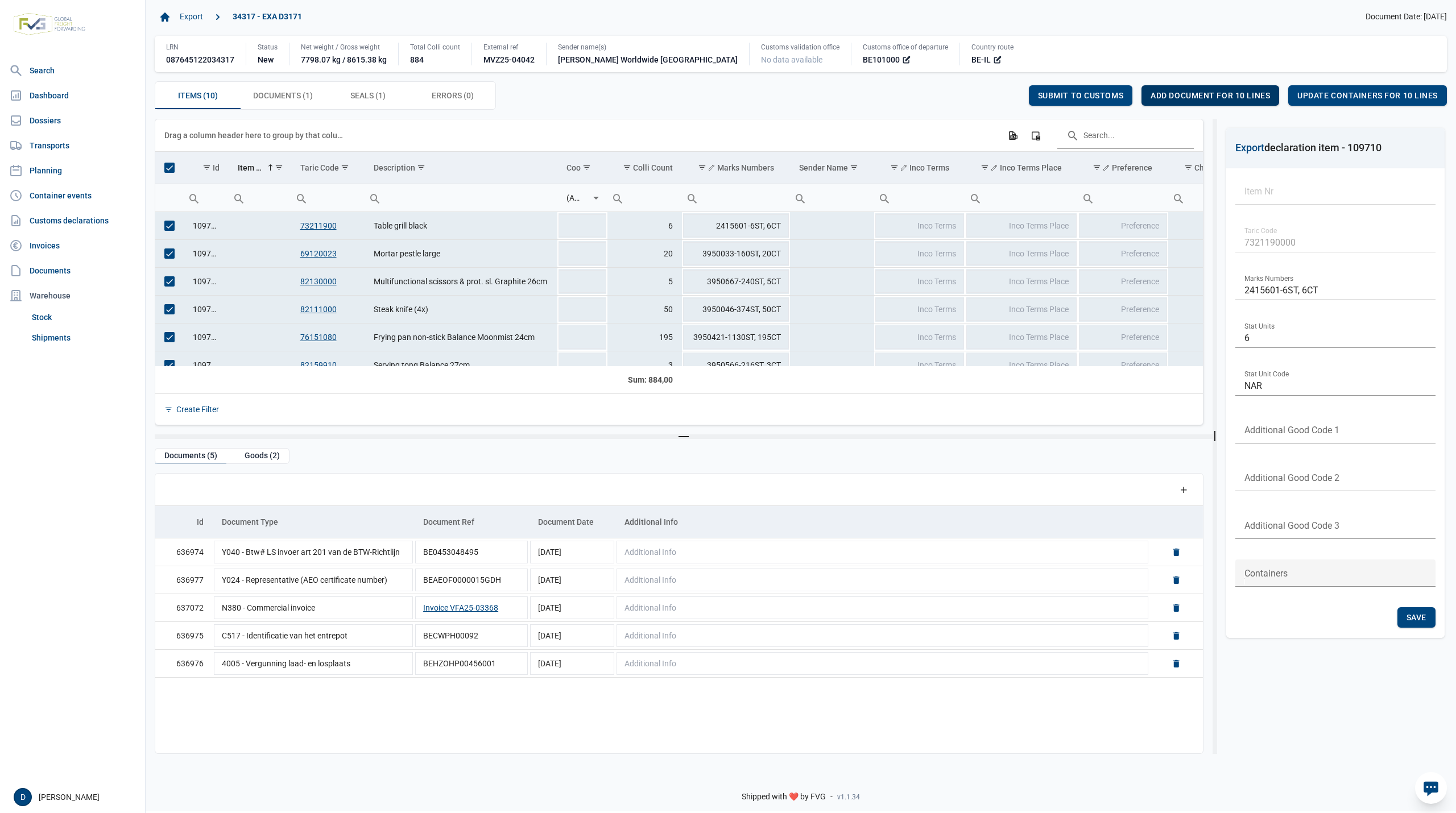
click at [1205, 98] on span "Add document for 10 lines" at bounding box center [1211, 96] width 120 height 9
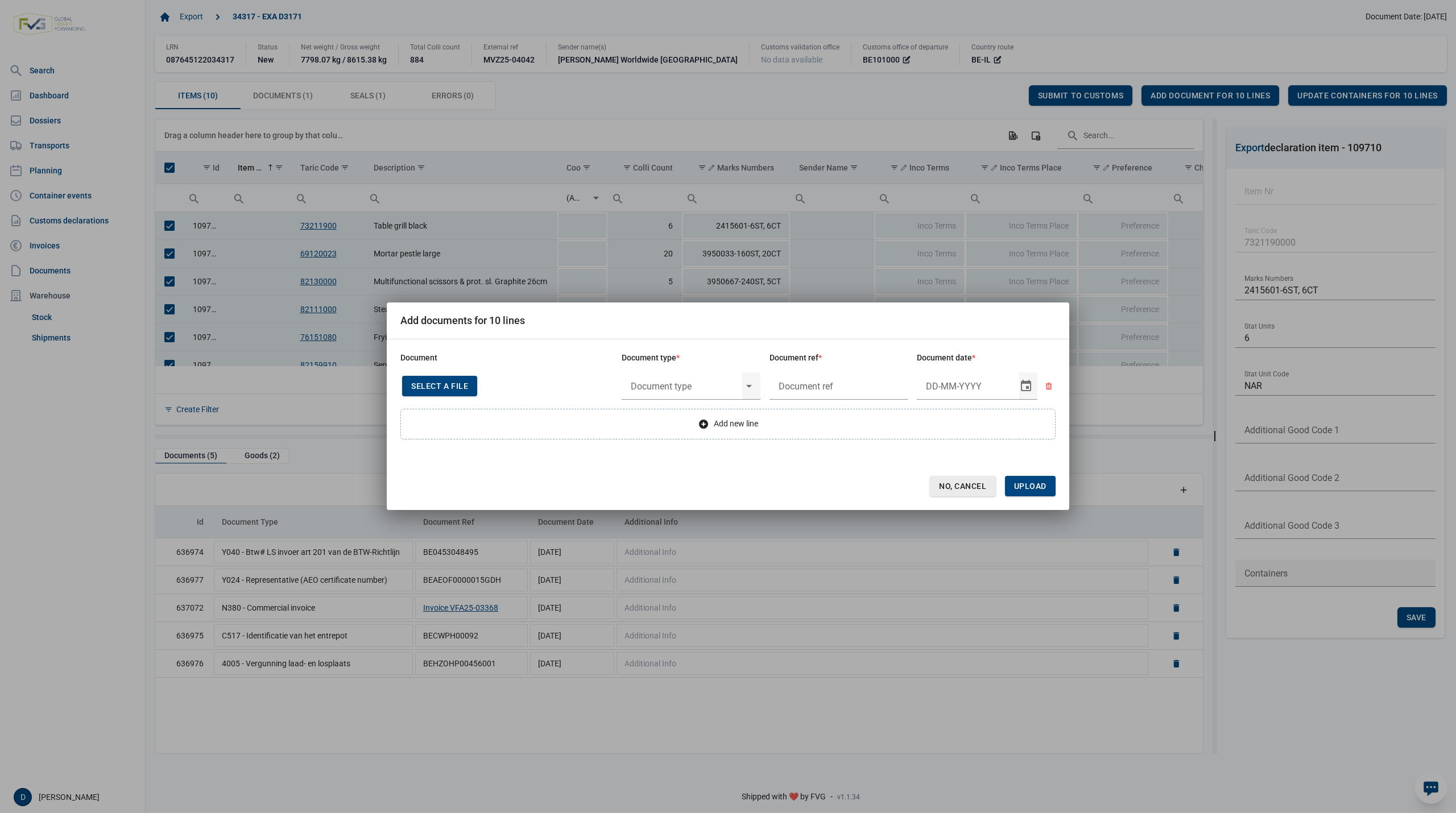
click at [972, 483] on span "No, Cancel" at bounding box center [963, 486] width 47 height 9
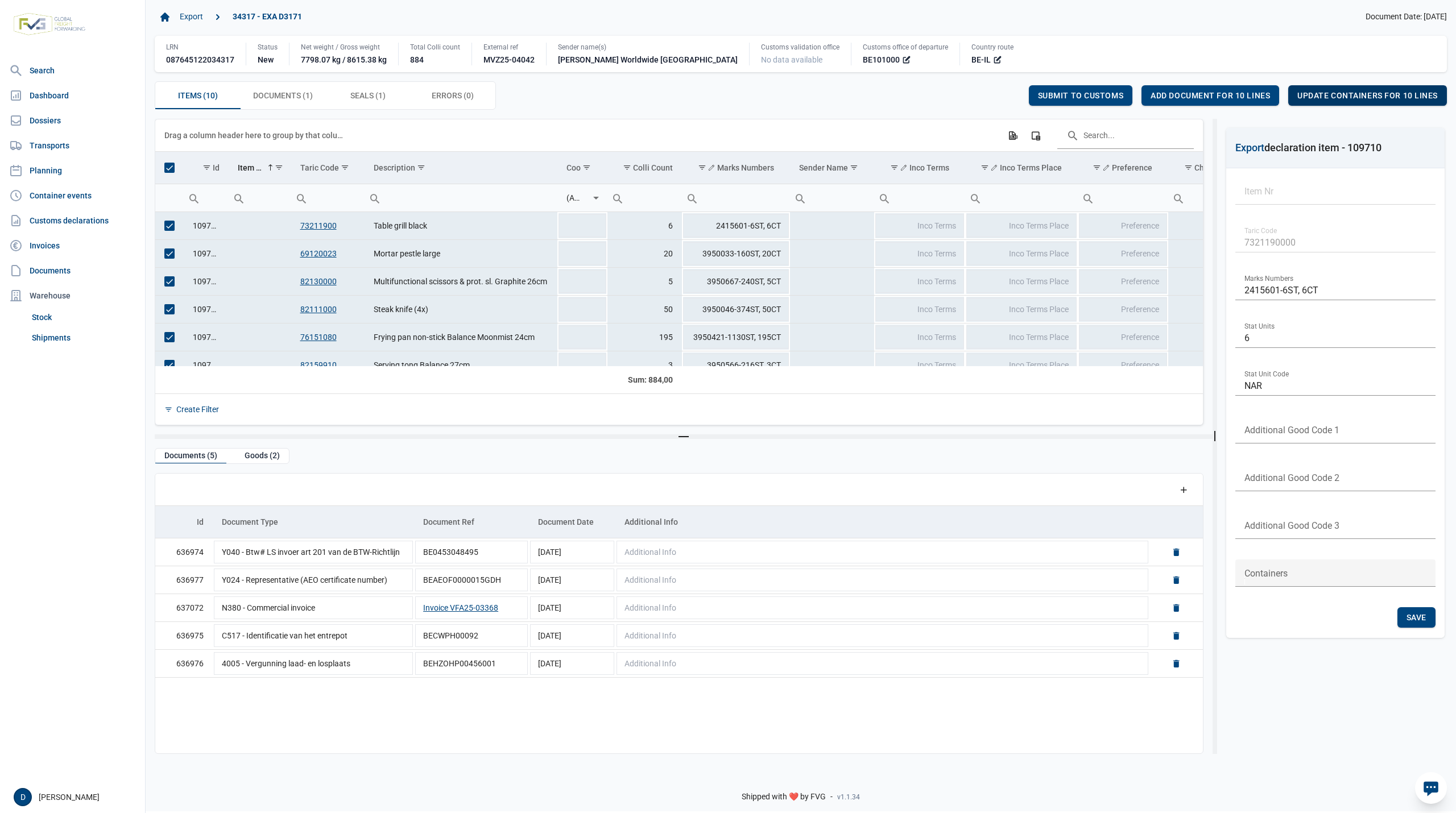
click at [1367, 94] on span "Update containers for 10 lines" at bounding box center [1367, 96] width 141 height 9
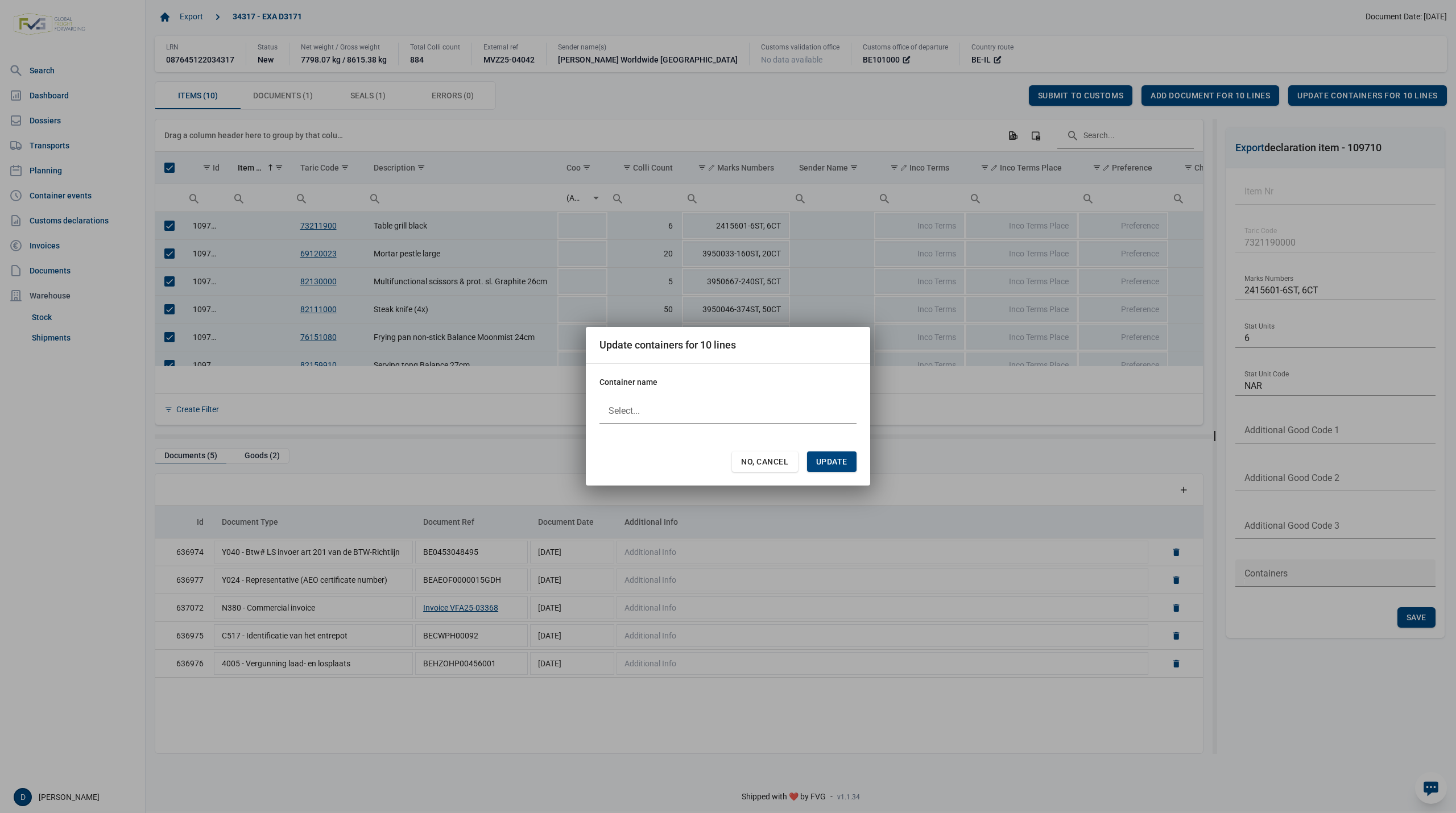
click at [670, 408] on div at bounding box center [728, 410] width 257 height 27
type input "XHCU5638544"
click at [828, 463] on span "Update" at bounding box center [832, 462] width 31 height 9
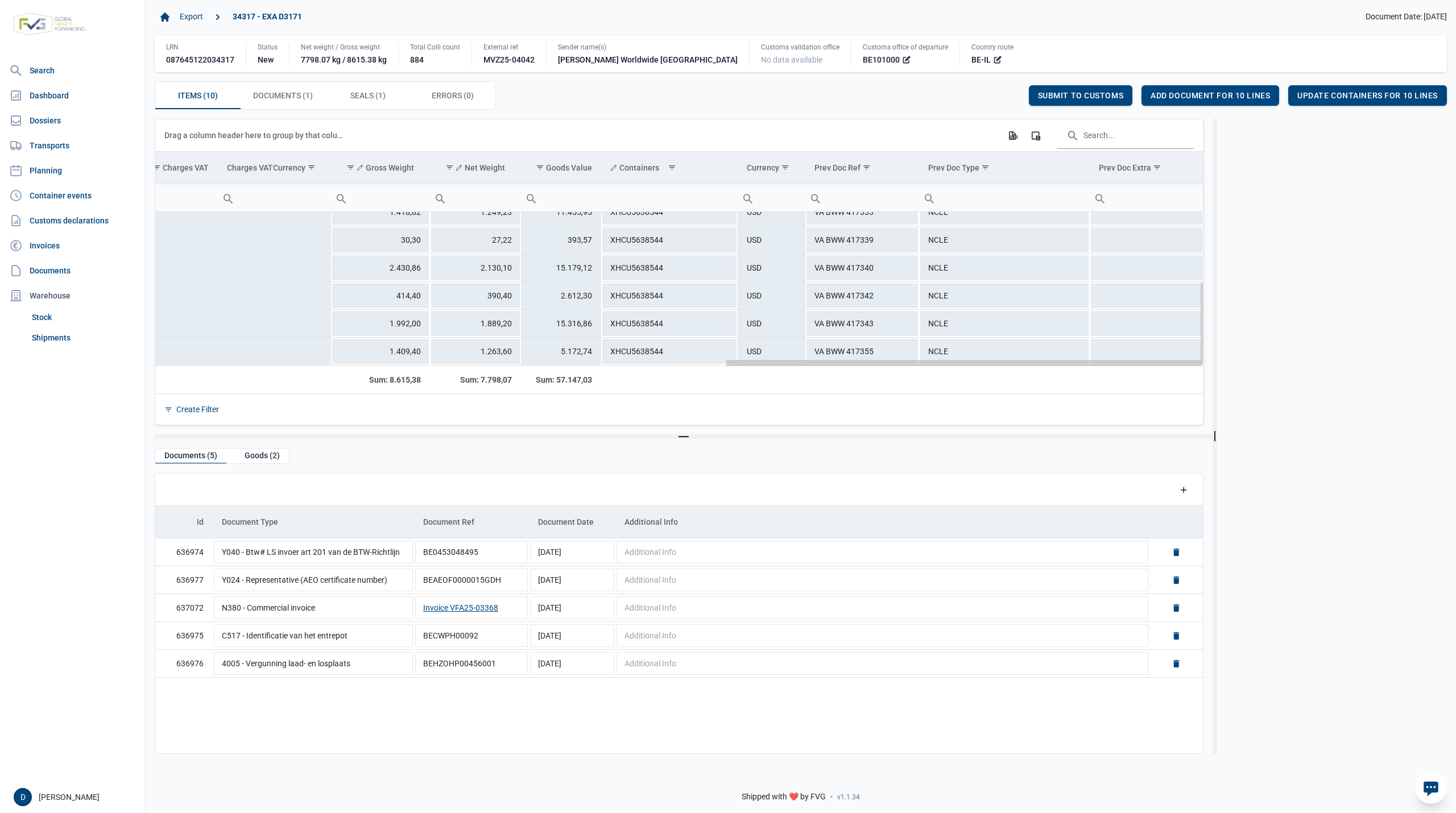
drag, startPoint x: 583, startPoint y: 365, endPoint x: 1167, endPoint y: 419, distance: 586.5
click at [1167, 419] on body "For evaluation purposes only. Redistribution prohibited. Please register an exi…" at bounding box center [728, 386] width 1456 height 813
click at [1074, 90] on div "Submit to customs" at bounding box center [1081, 96] width 104 height 20
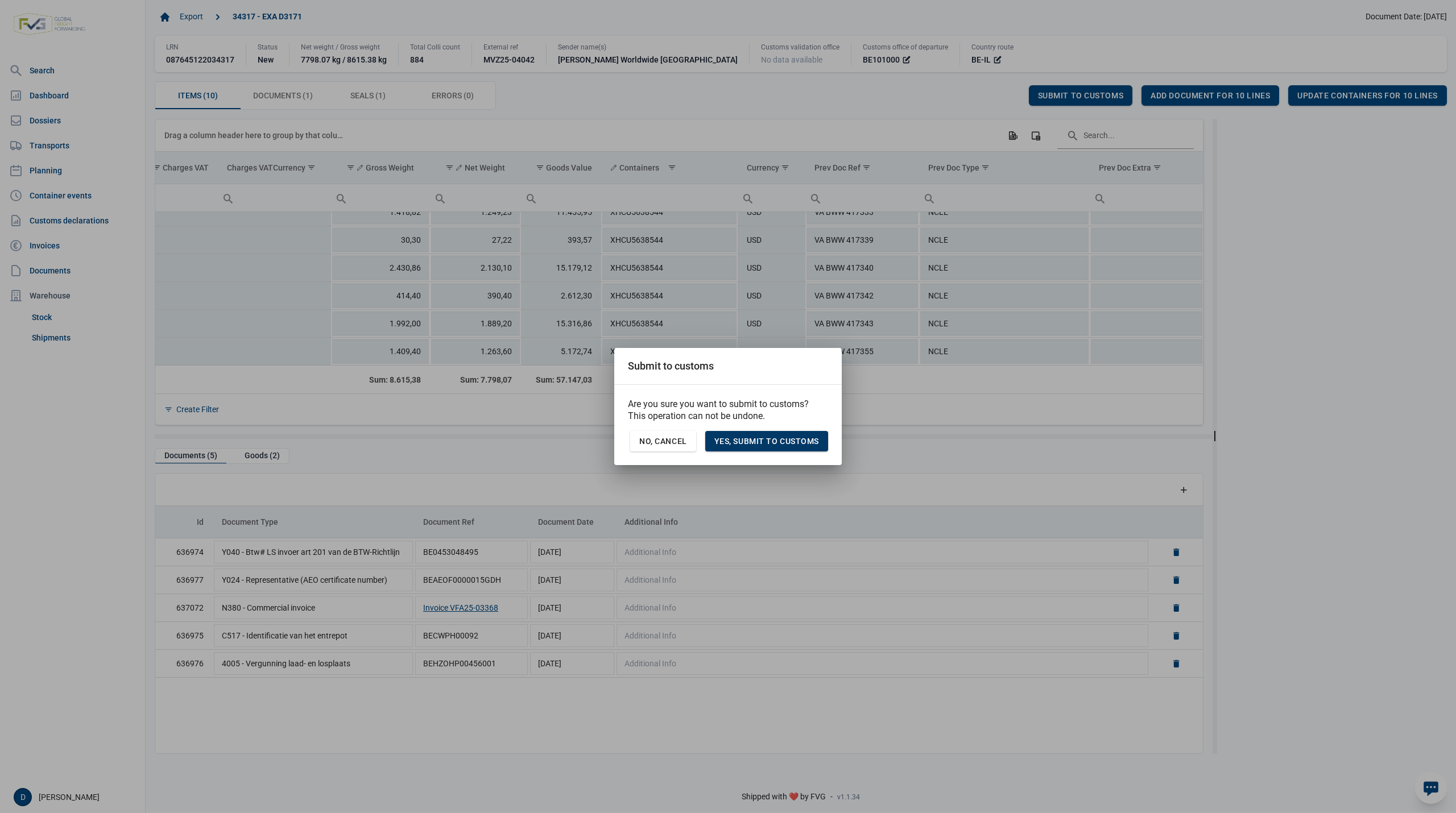
click at [771, 442] on span "Yes, Submit to customs" at bounding box center [767, 441] width 105 height 9
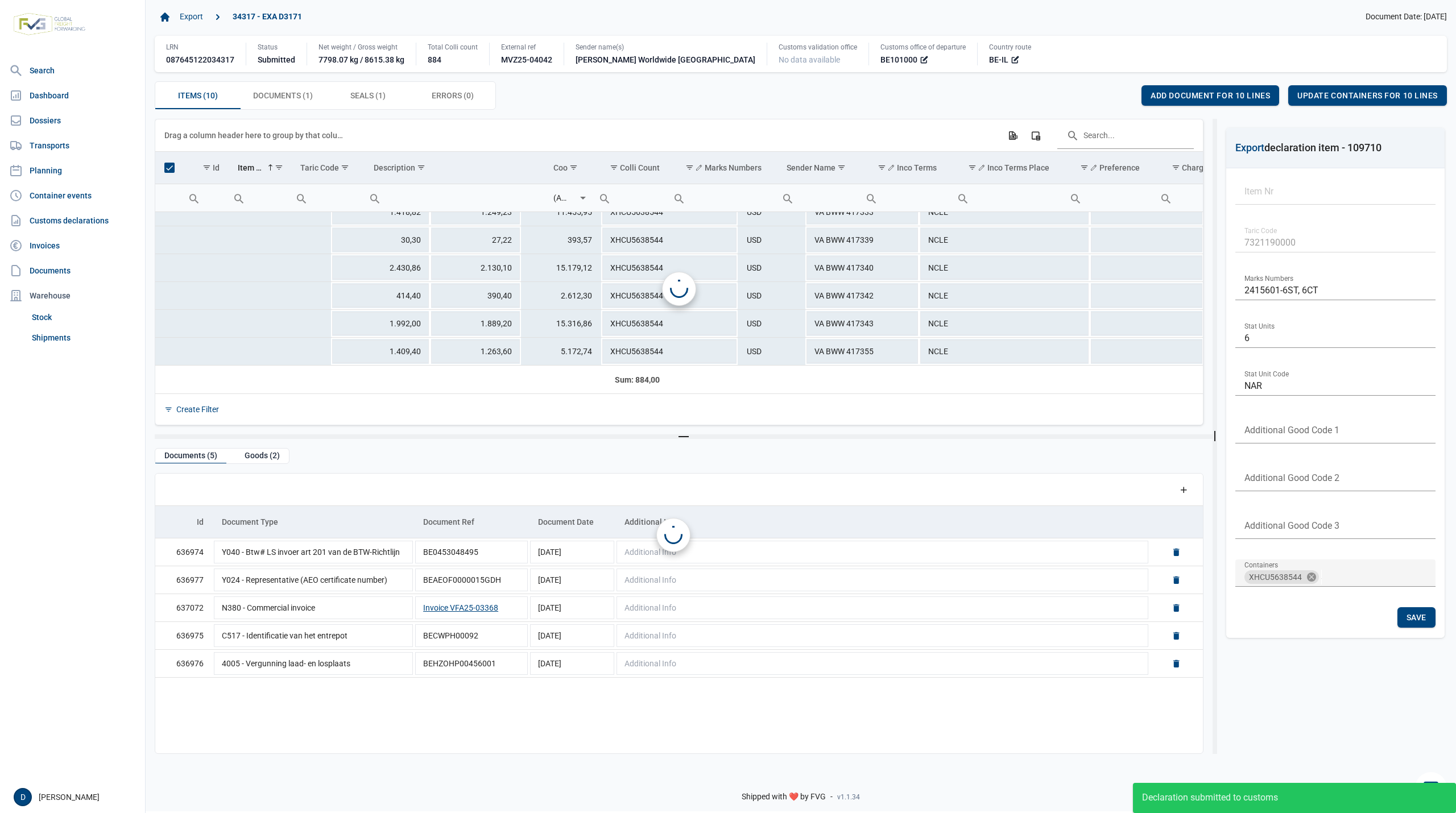
scroll to position [0, 1251]
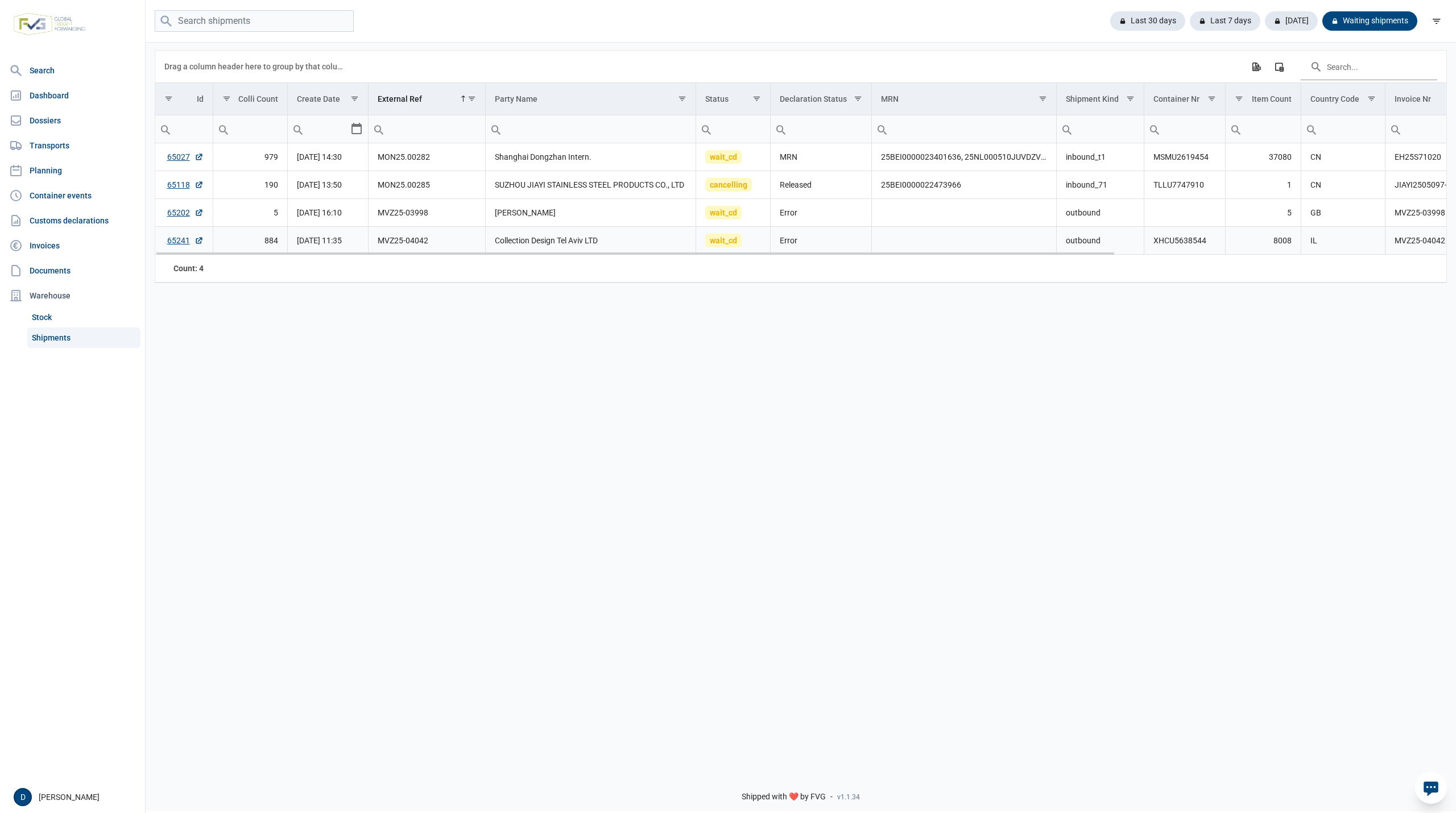
click at [165, 242] on td "65241" at bounding box center [184, 241] width 58 height 28
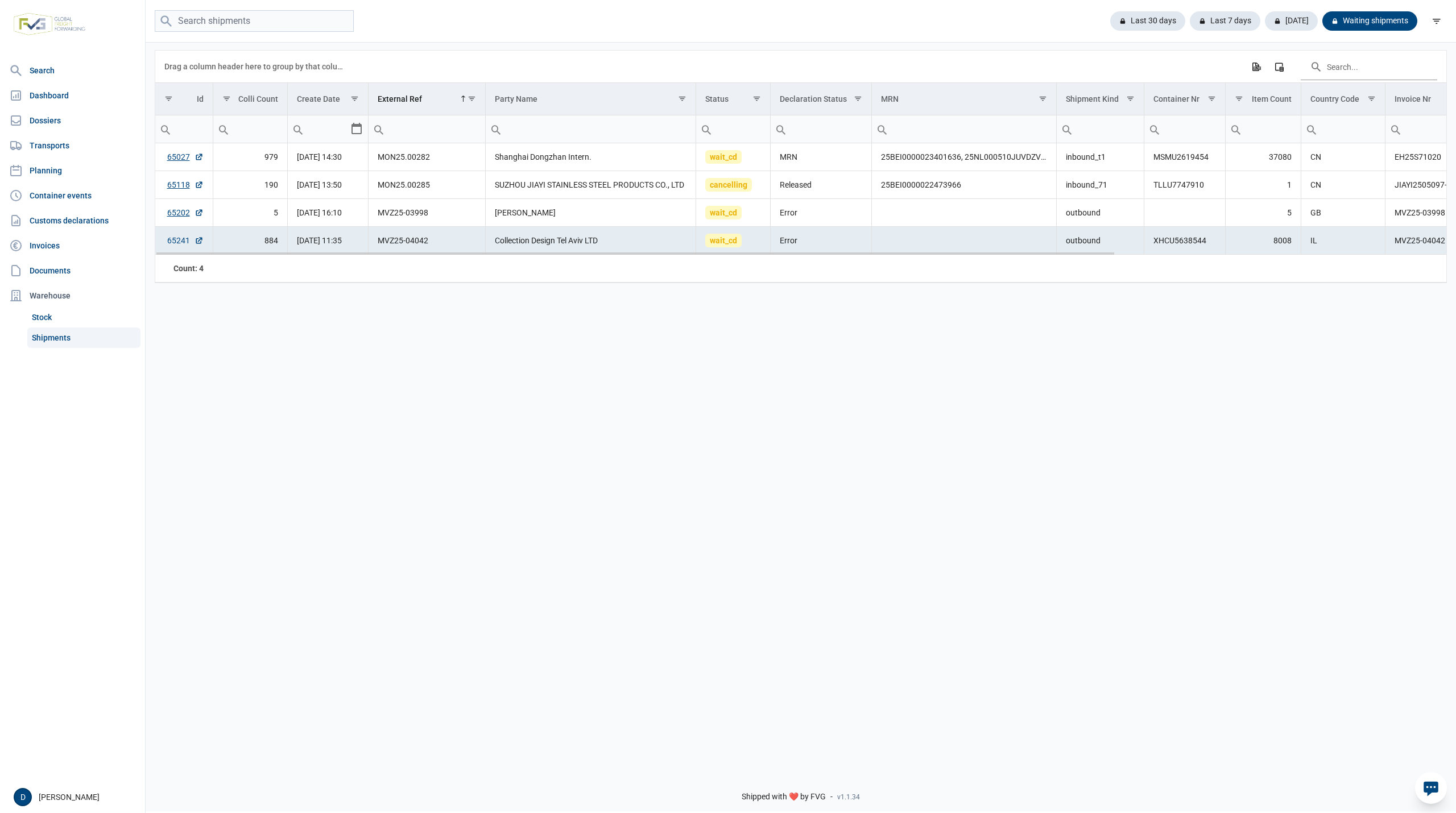
click at [173, 247] on link "65241" at bounding box center [185, 240] width 37 height 12
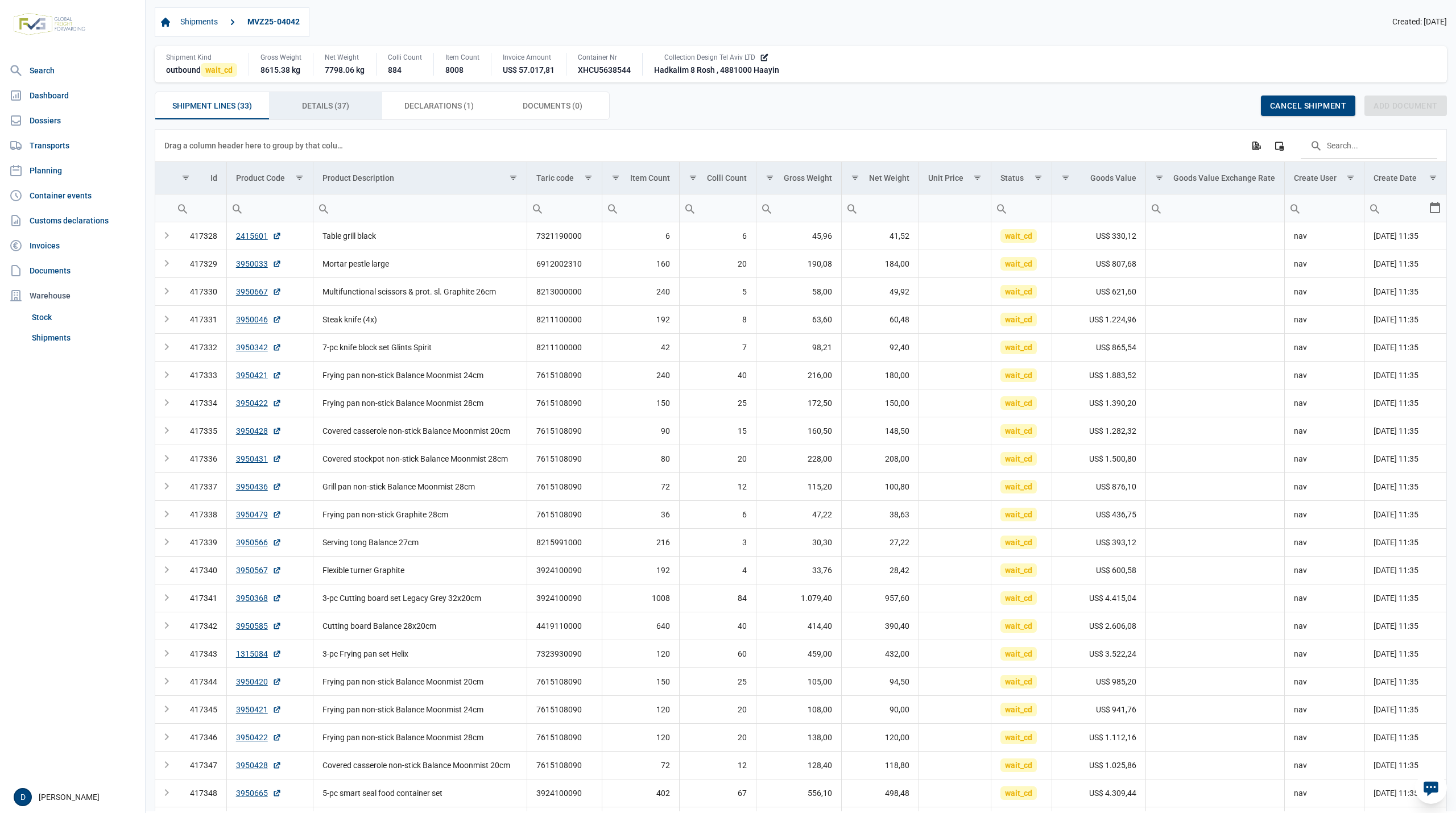
click at [335, 105] on span "Details (37) Details (37)" at bounding box center [325, 106] width 47 height 14
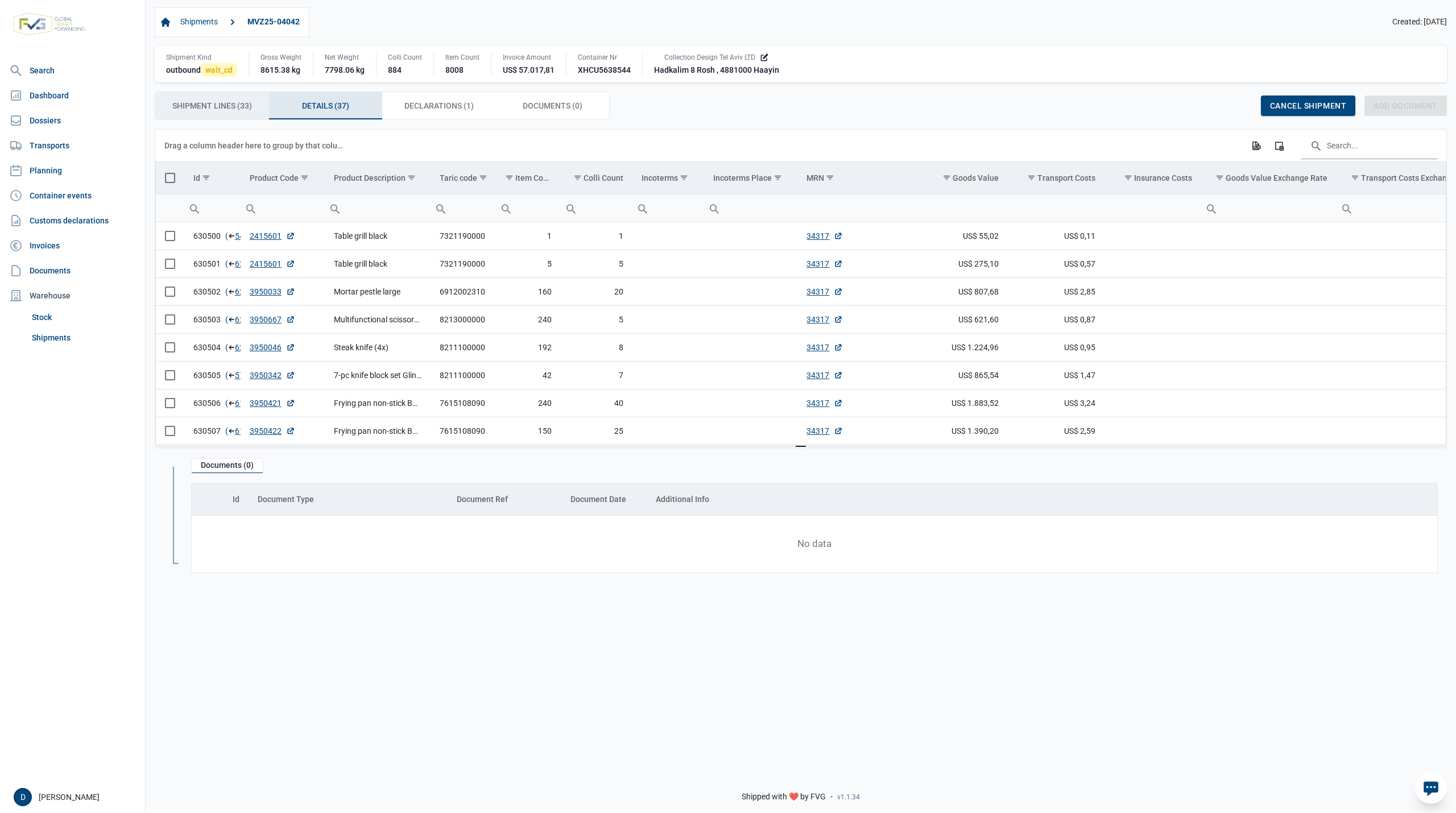
drag, startPoint x: 240, startPoint y: 110, endPoint x: 246, endPoint y: 114, distance: 7.2
click at [247, 113] on span "Shipment Lines (33) Shipment Lines (33)" at bounding box center [212, 106] width 79 height 14
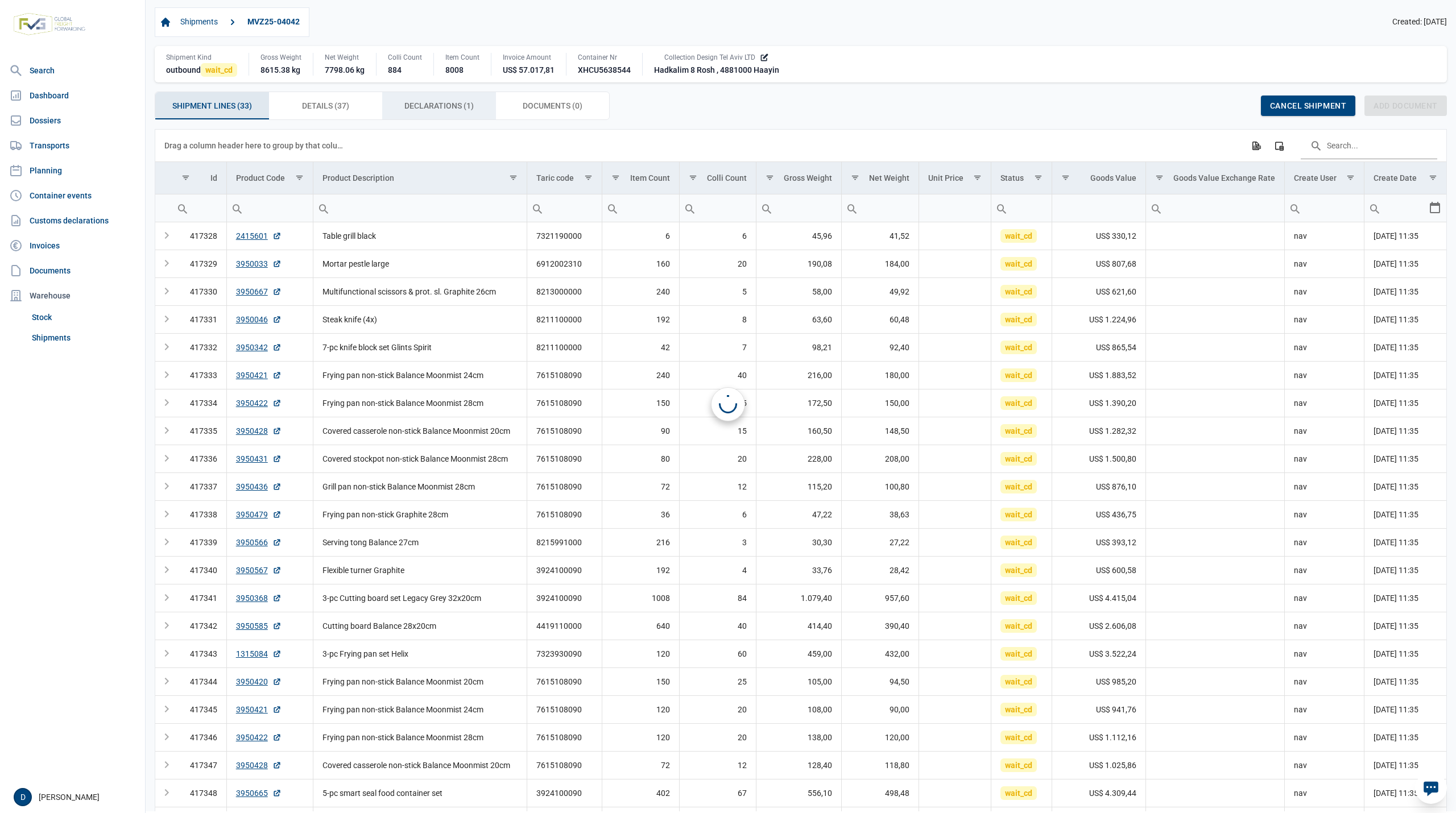
click at [429, 103] on span "Declarations (1) Declarations (1)" at bounding box center [439, 106] width 69 height 14
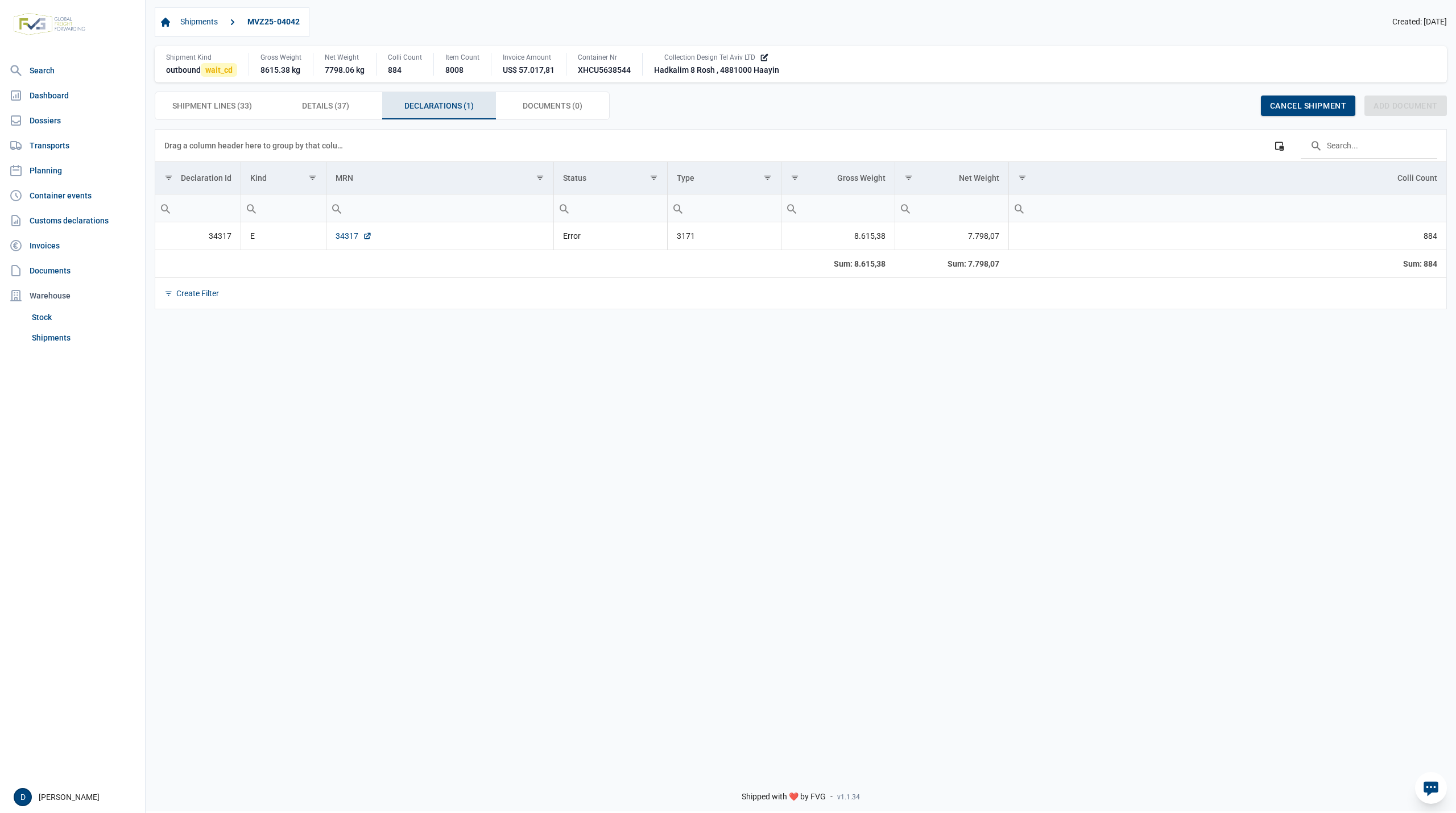
click at [347, 237] on link "34317" at bounding box center [353, 236] width 37 height 12
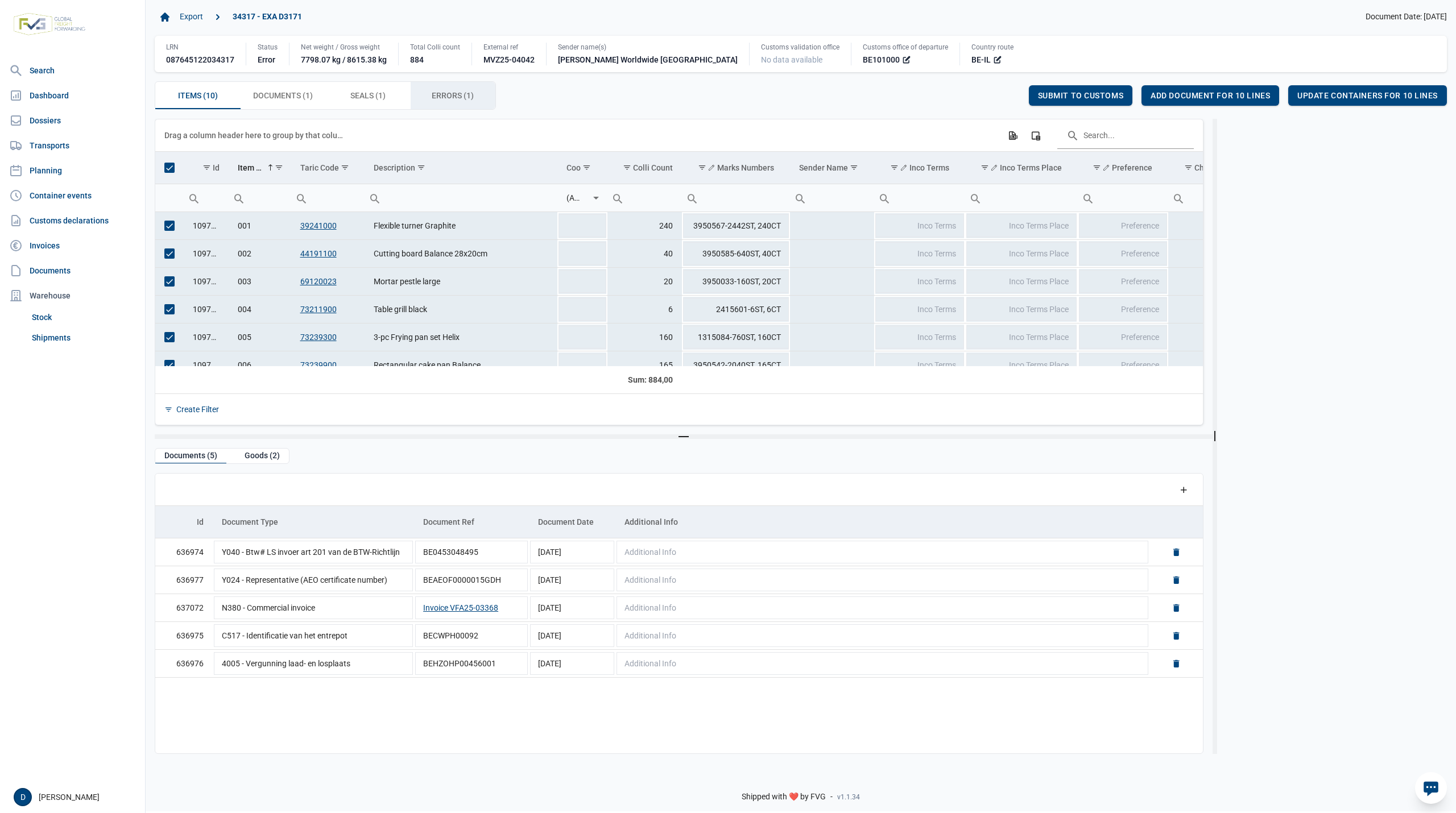
click at [456, 96] on span "Errors (1) Errors (1)" at bounding box center [453, 96] width 42 height 14
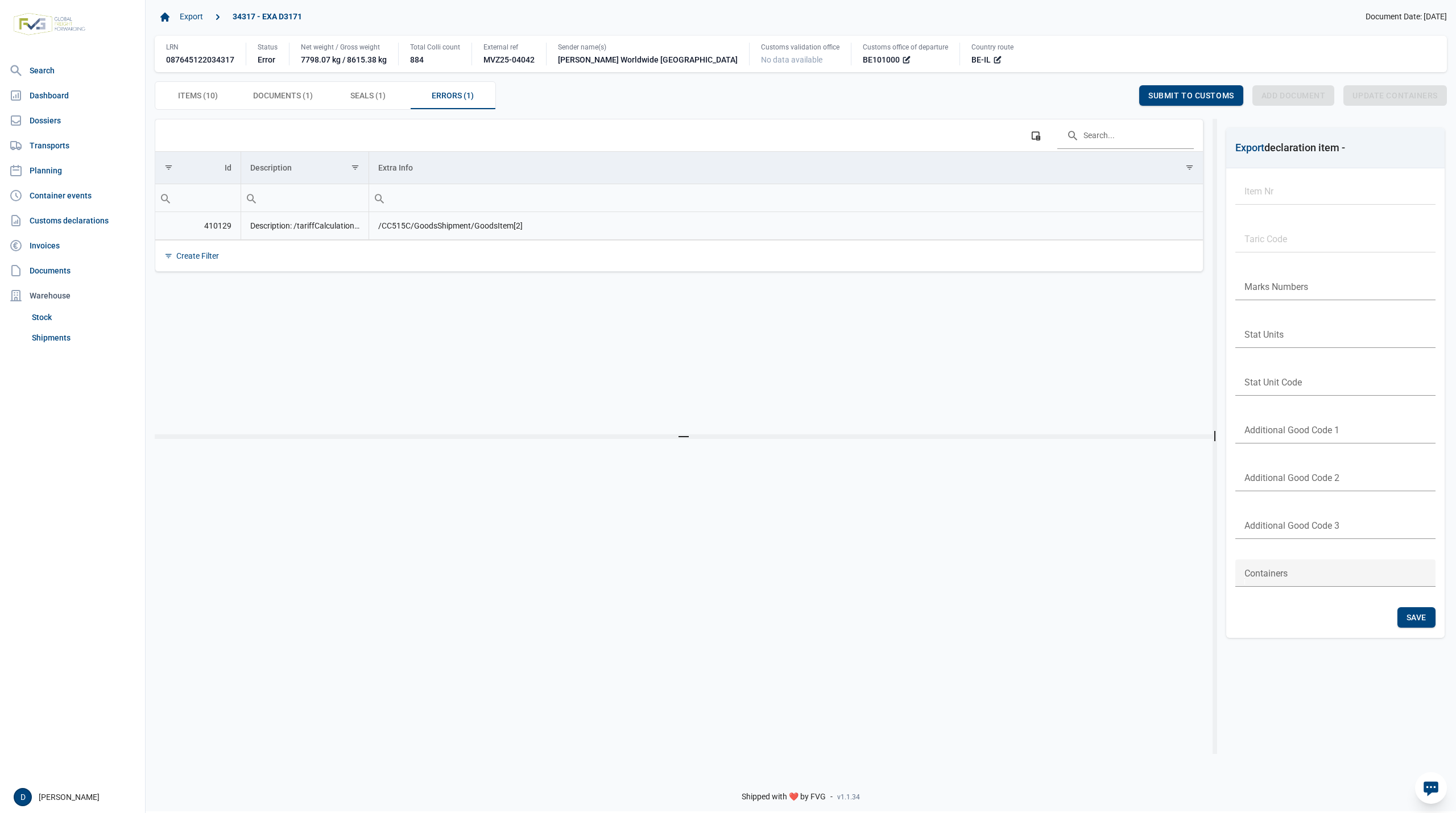
click at [625, 235] on td "/CC515C/GoodsShipment/GoodsItem[2]" at bounding box center [786, 226] width 834 height 28
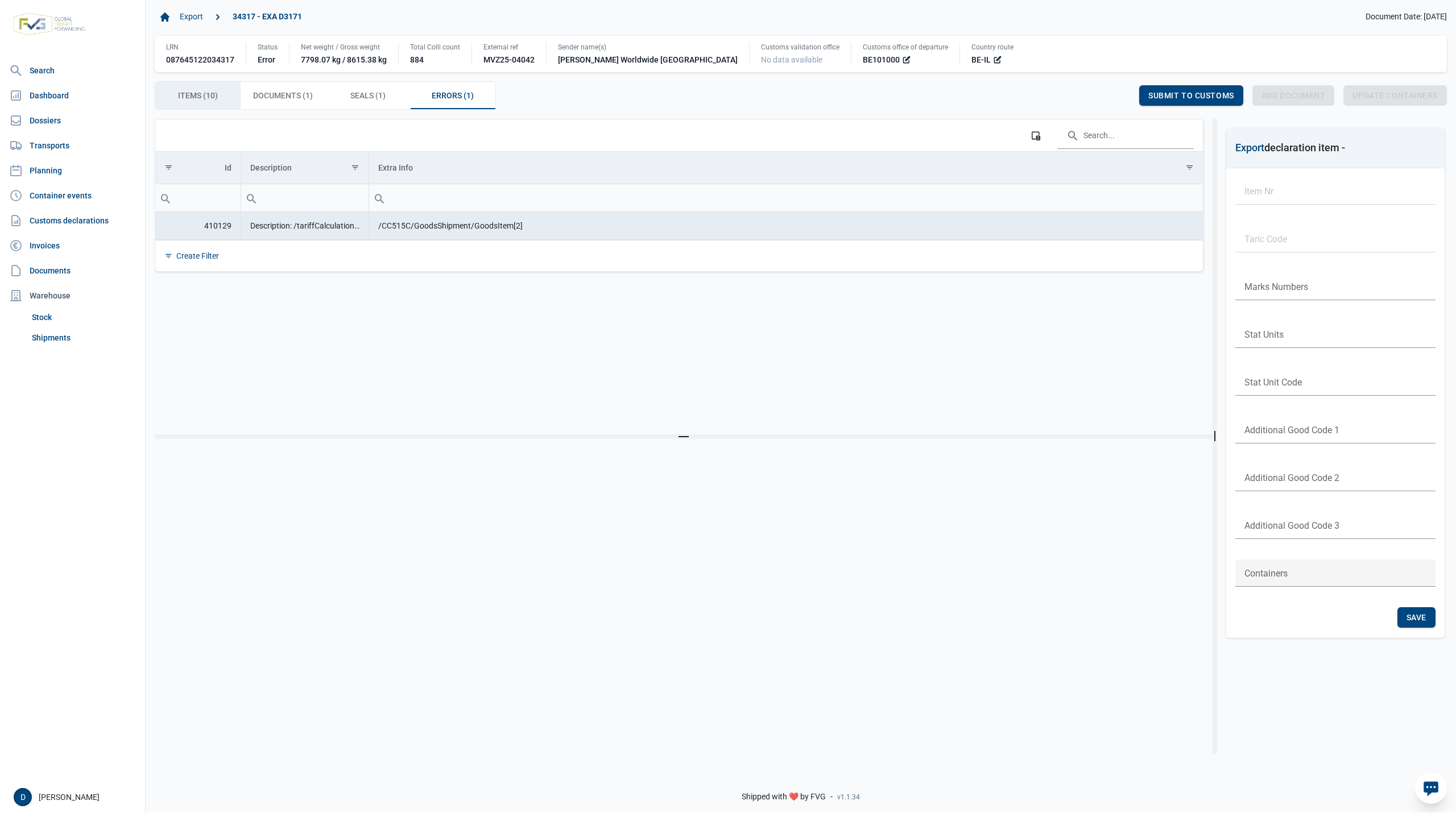
click at [198, 98] on span "Items (10) Items (10)" at bounding box center [198, 96] width 40 height 14
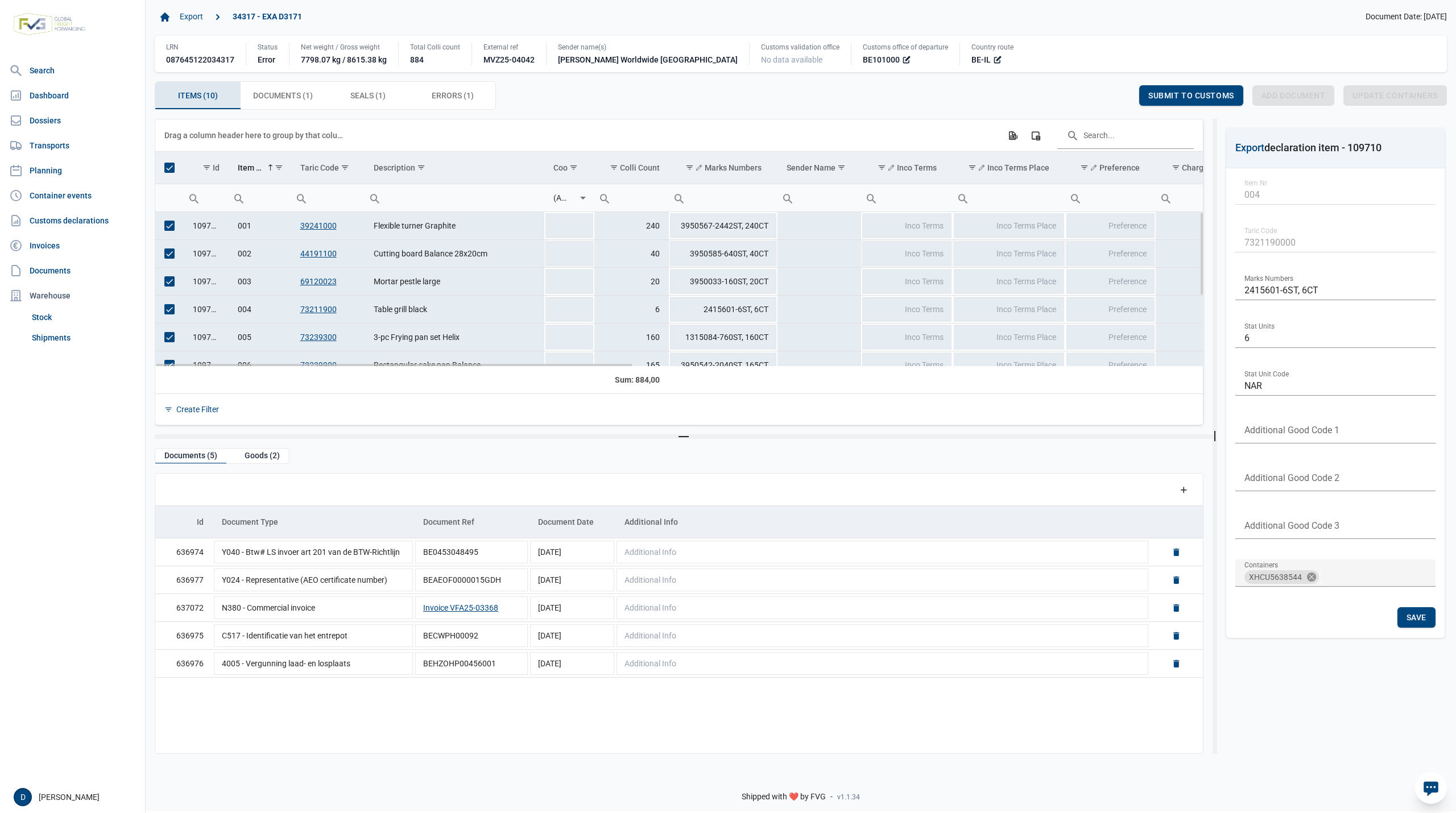
click at [198, 254] on td "109717" at bounding box center [206, 254] width 45 height 28
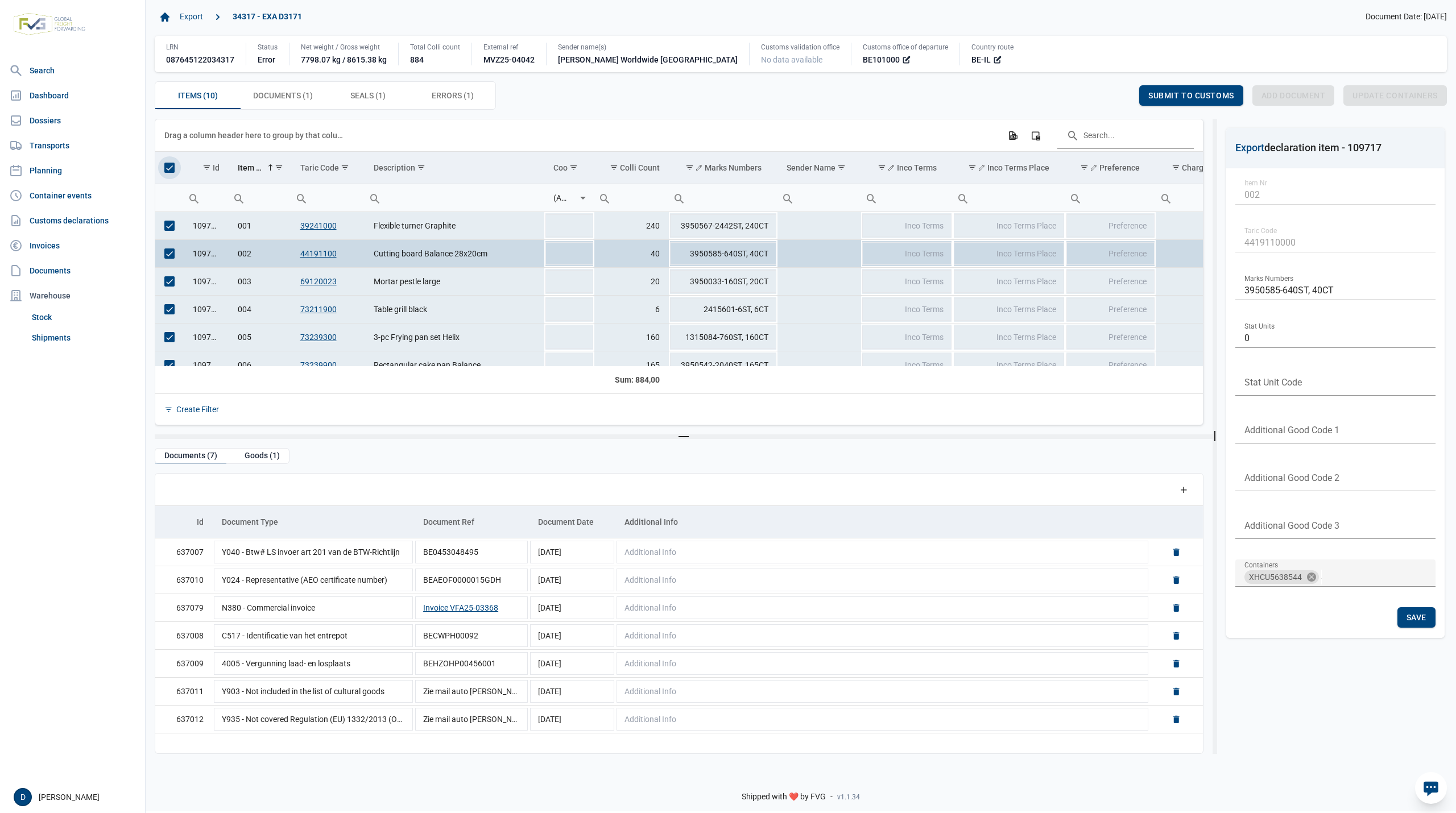
click at [174, 168] on span "Select all" at bounding box center [169, 167] width 10 height 10
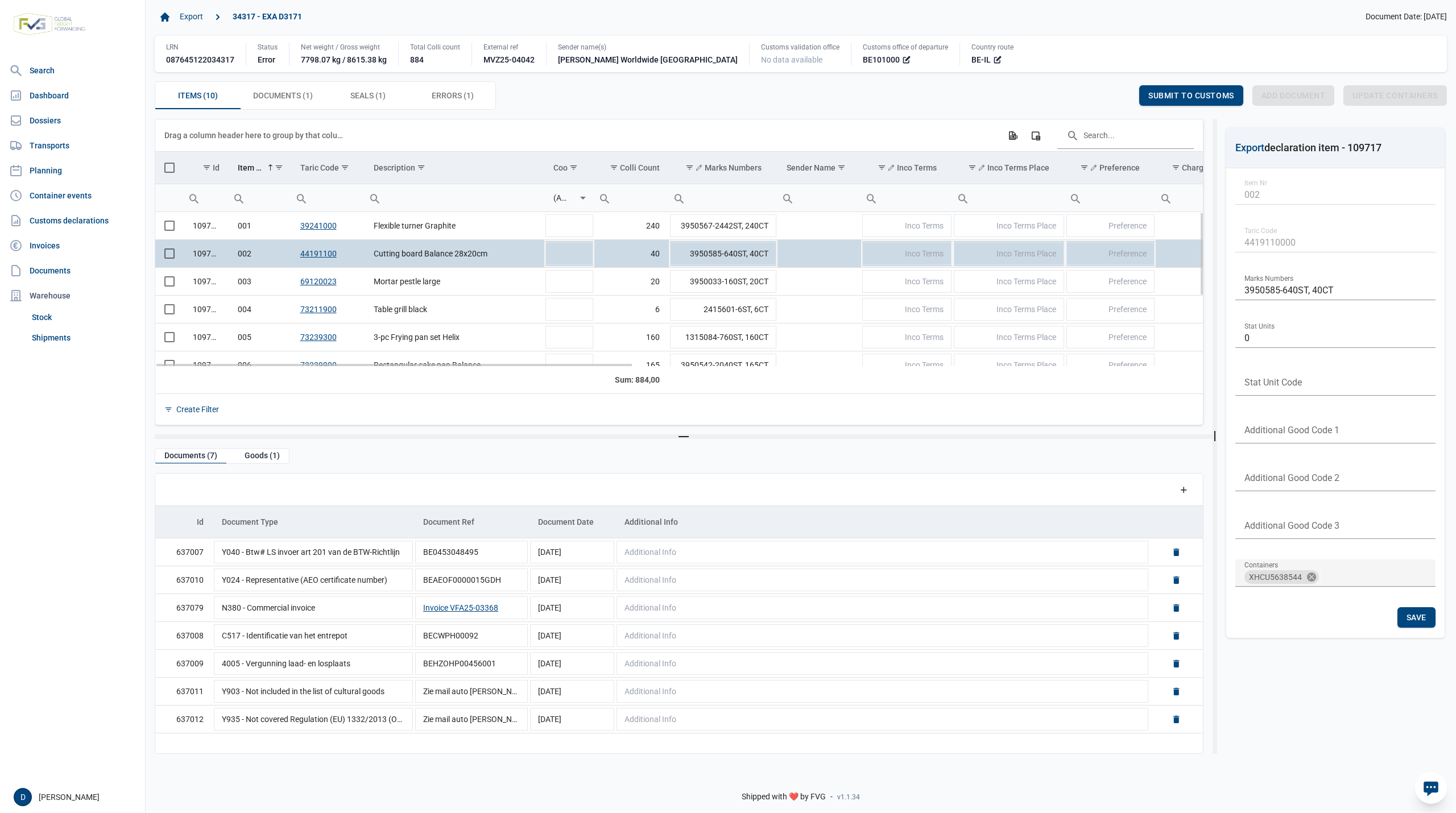
click at [201, 258] on td "109717" at bounding box center [206, 254] width 45 height 28
click at [169, 258] on span "Select row" at bounding box center [169, 253] width 10 height 10
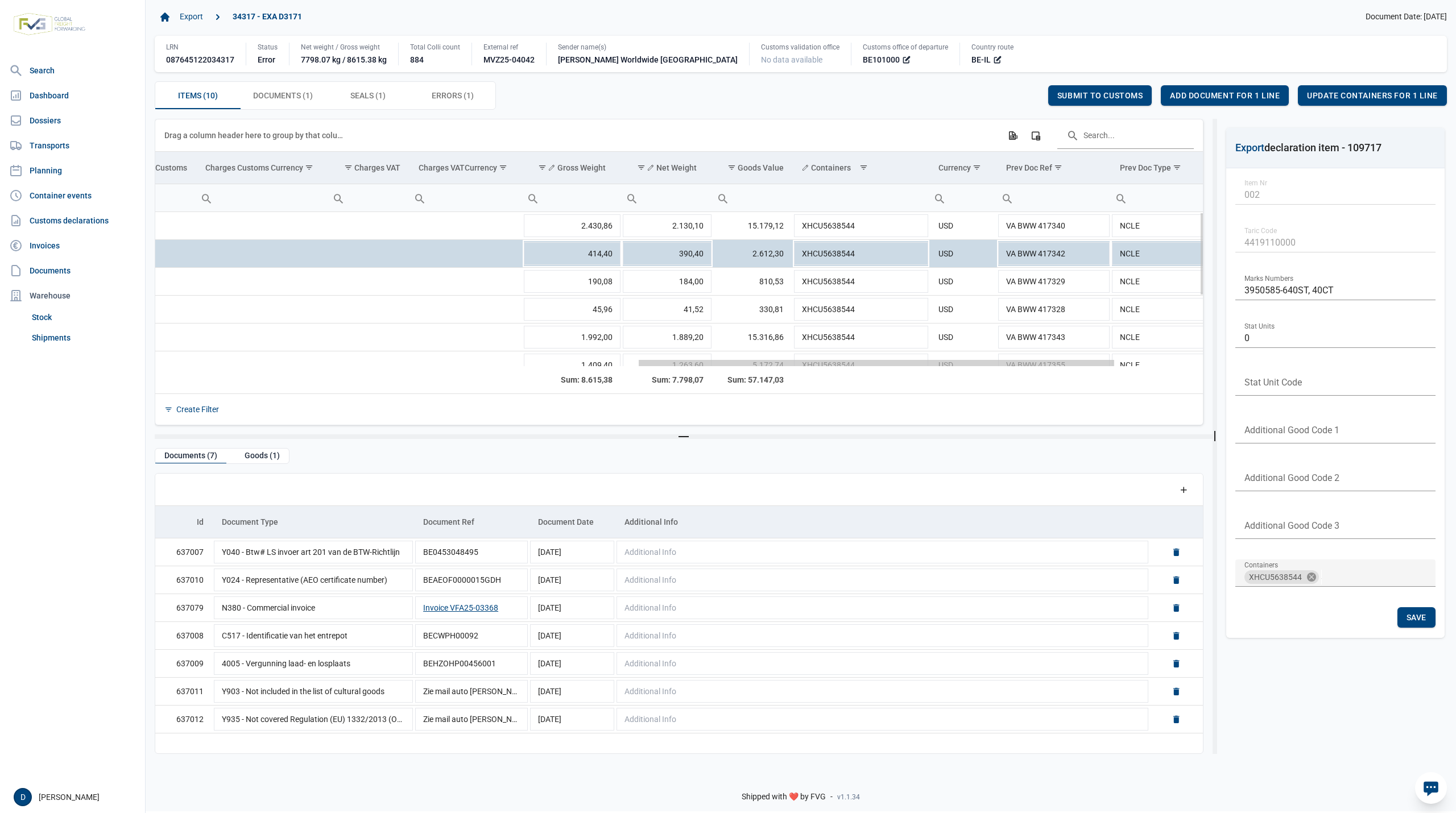
drag, startPoint x: 524, startPoint y: 363, endPoint x: 1011, endPoint y: 419, distance: 490.2
click at [1011, 419] on body "For evaluation purposes only. Redistribution prohibited. Please register an exi…" at bounding box center [728, 386] width 1456 height 813
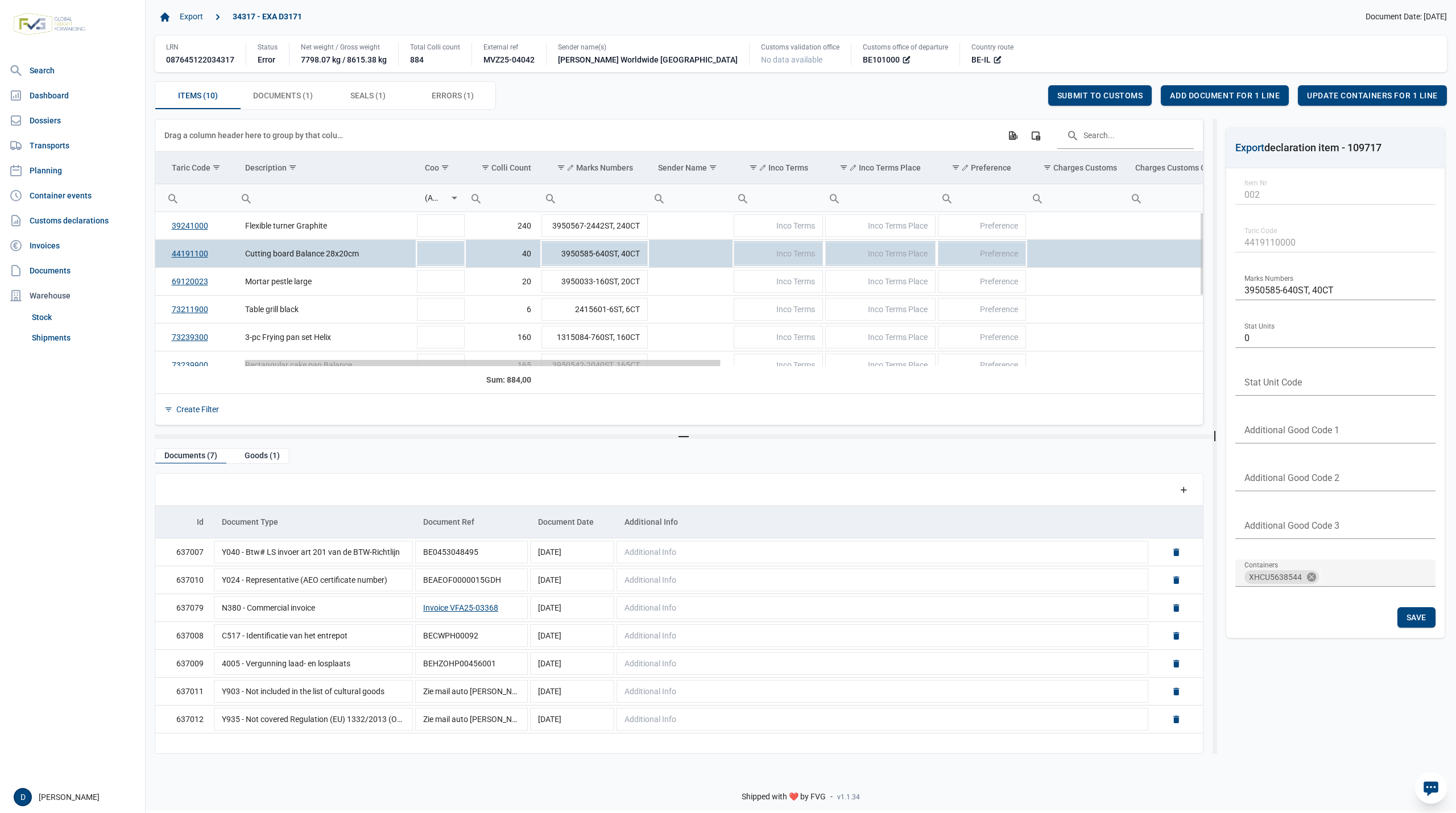
drag, startPoint x: 804, startPoint y: 362, endPoint x: 412, endPoint y: 390, distance: 393.0
click at [412, 390] on body "For evaluation purposes only. Redistribution prohibited. Please register an exi…" at bounding box center [728, 386] width 1456 height 813
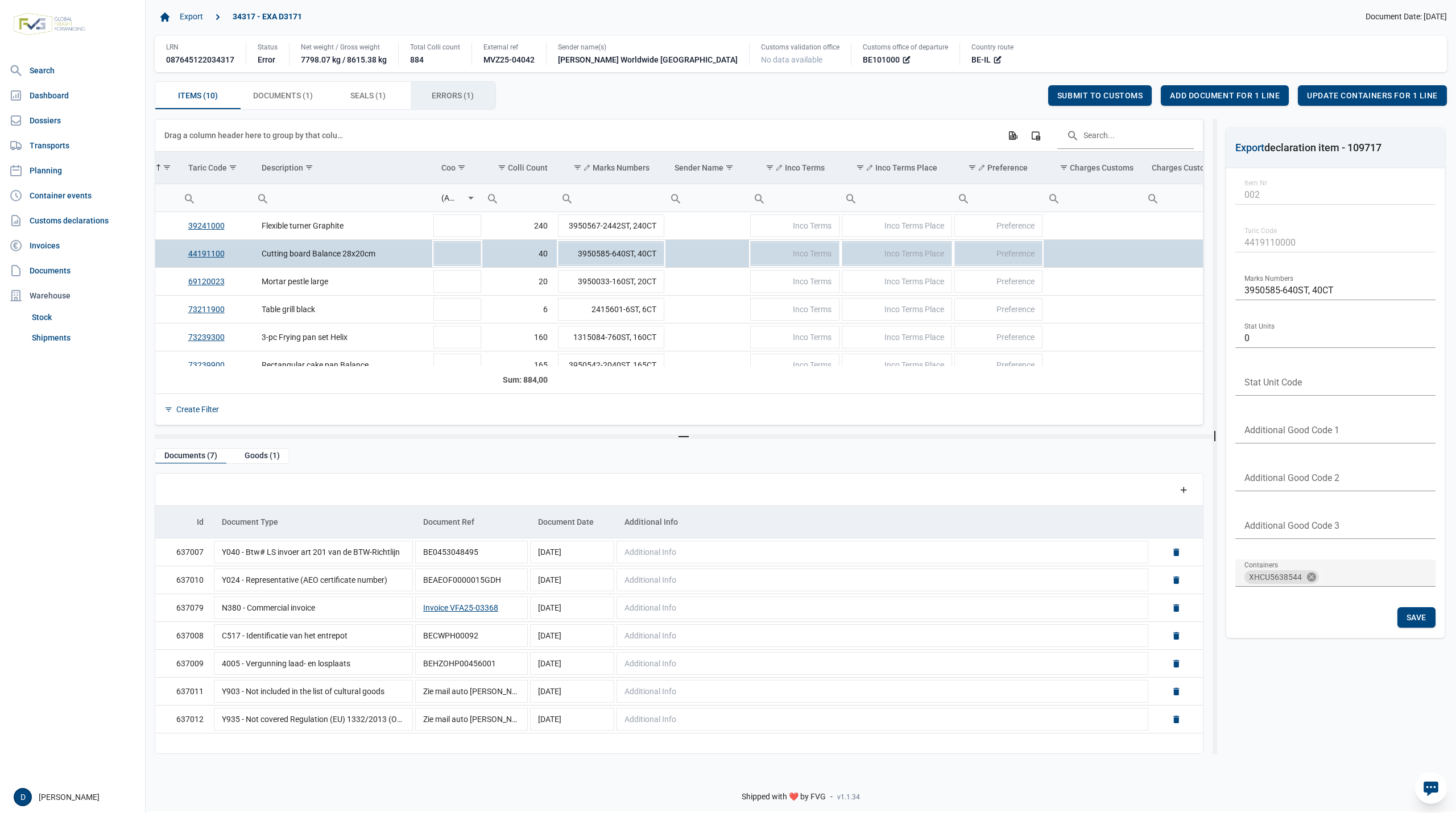
click at [435, 96] on span "Errors (1) Errors (1)" at bounding box center [453, 96] width 42 height 14
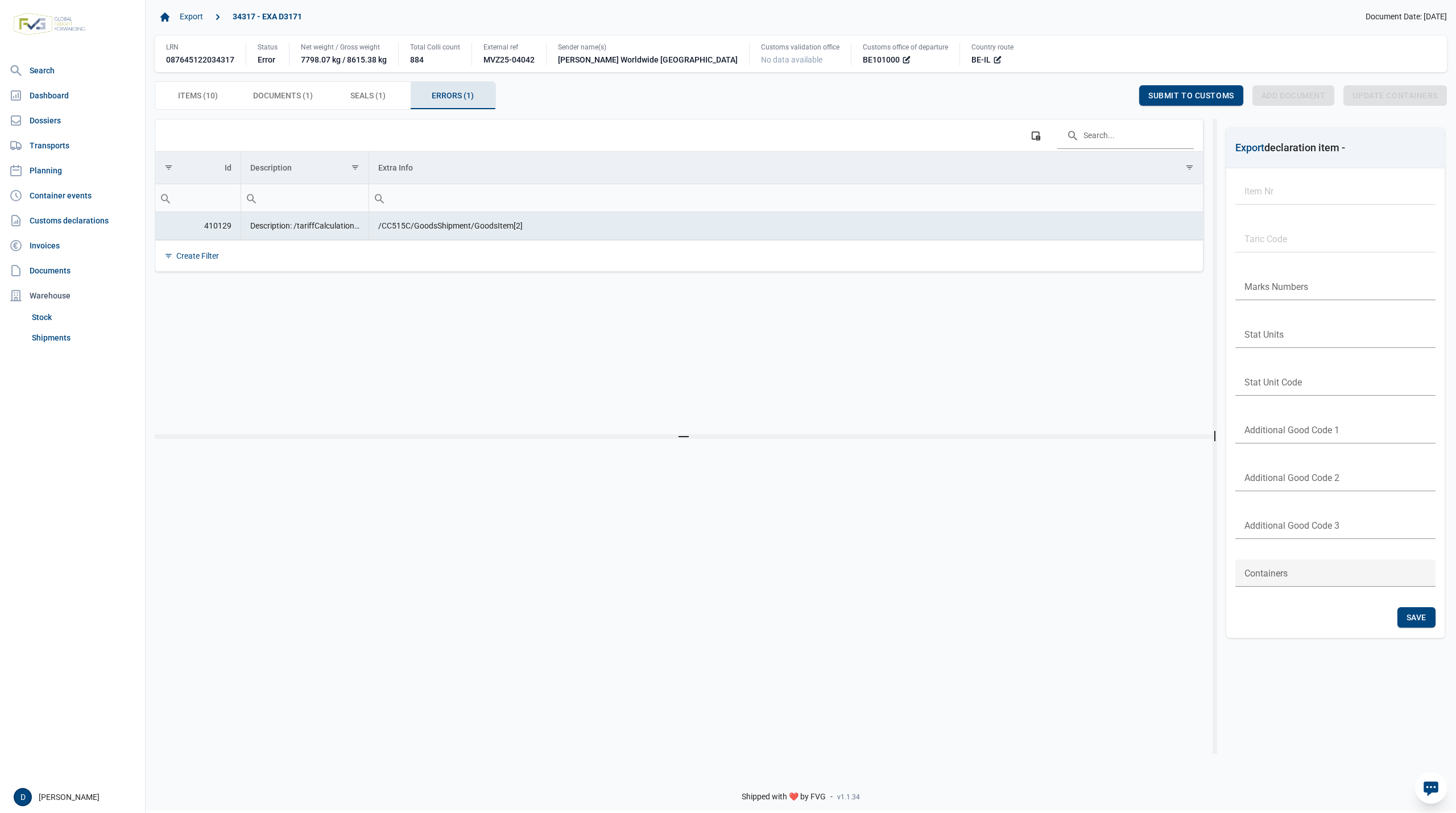
click at [387, 226] on td "/CC515C/GoodsShipment/GoodsItem[2]" at bounding box center [786, 226] width 834 height 28
drag, startPoint x: 381, startPoint y: 227, endPoint x: 534, endPoint y: 233, distance: 153.1
click at [534, 233] on td "/CC515C/GoodsShipment/GoodsItem[2]" at bounding box center [786, 226] width 834 height 28
copy td "CC515C/GoodsShipment/GoodsItem[2]"
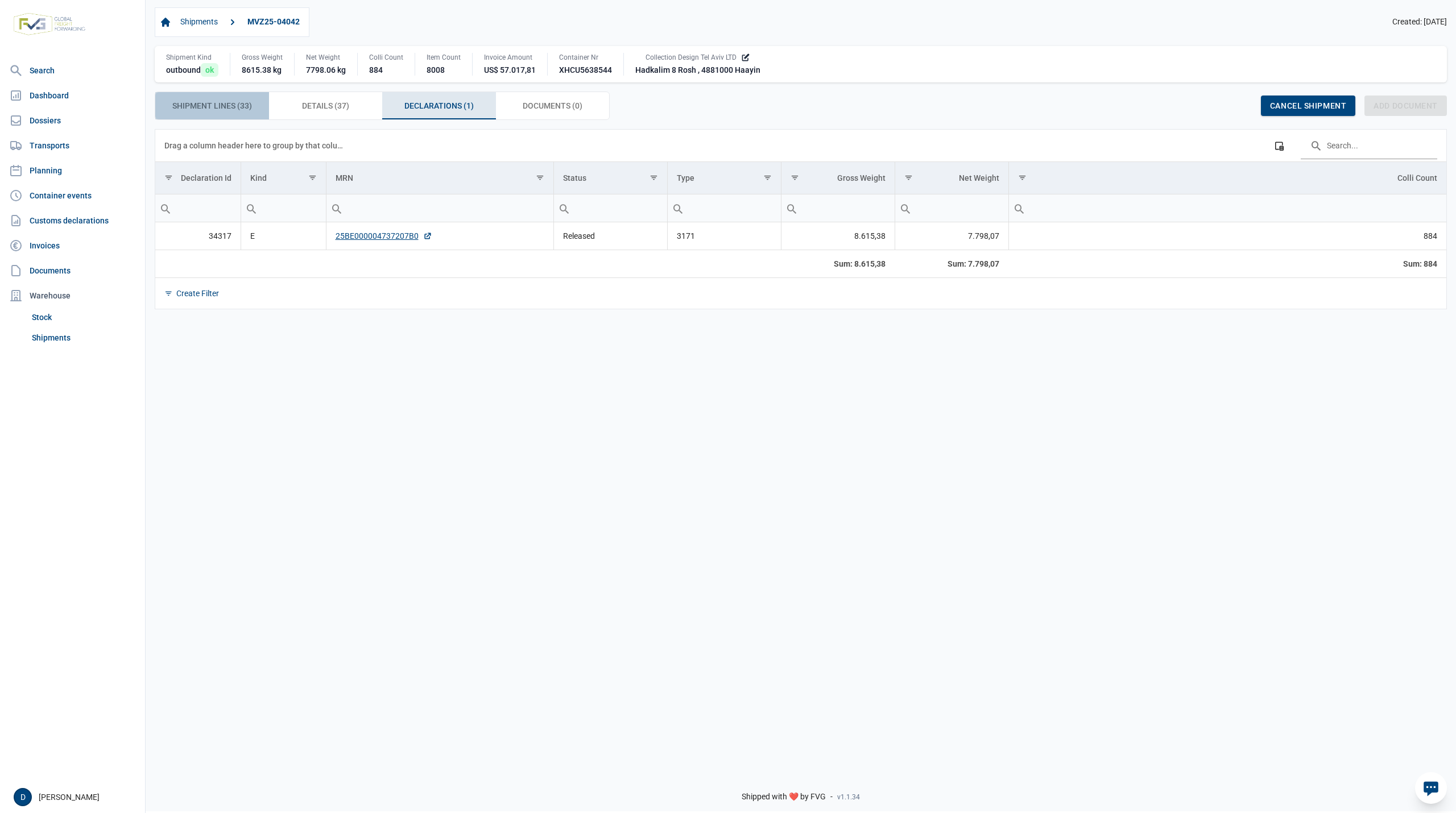
click at [219, 103] on span "Shipment Lines (33) Shipment Lines (33)" at bounding box center [212, 106] width 79 height 14
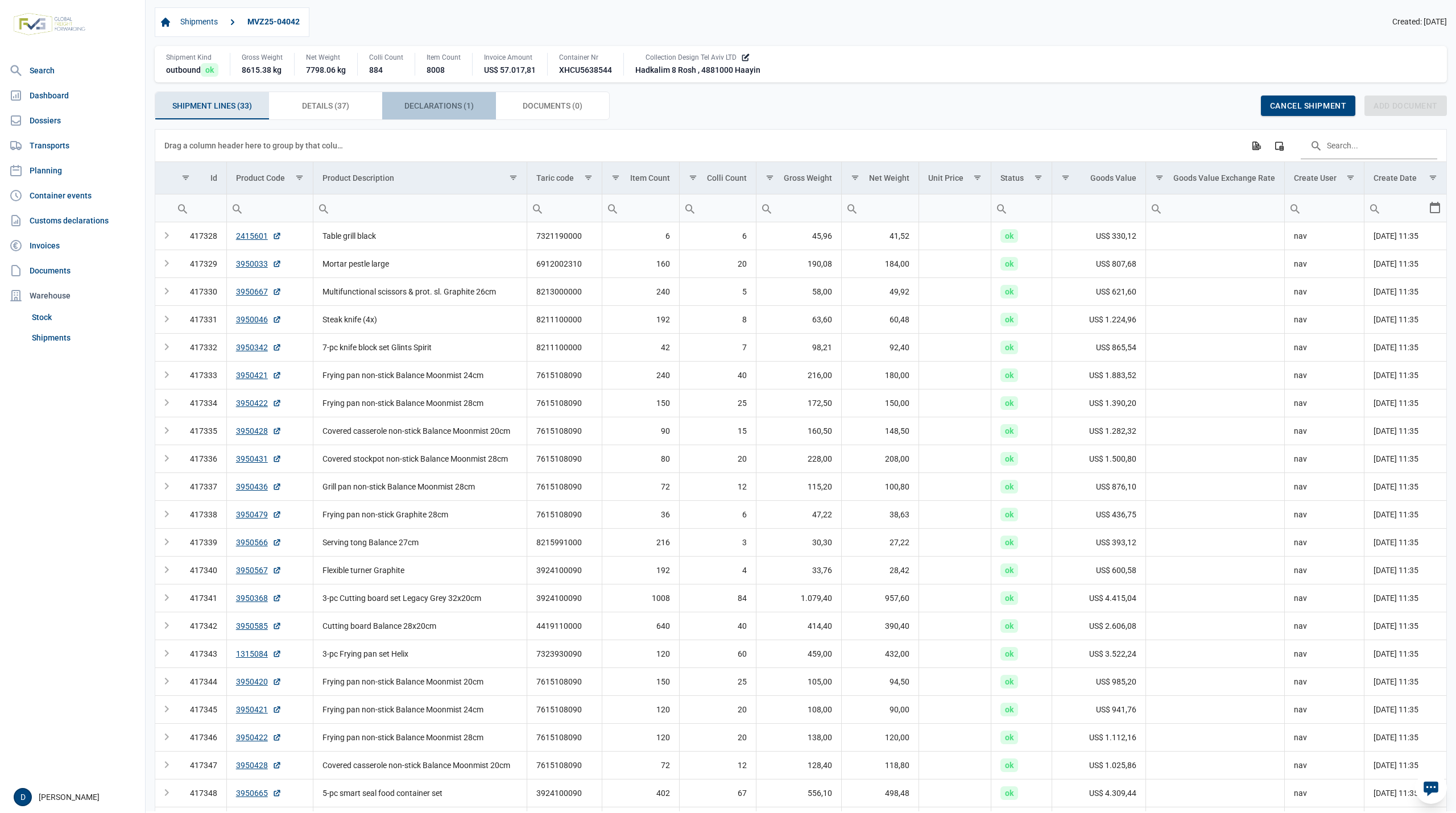
click at [433, 107] on span "Declarations (1) Declarations (1)" at bounding box center [439, 106] width 69 height 14
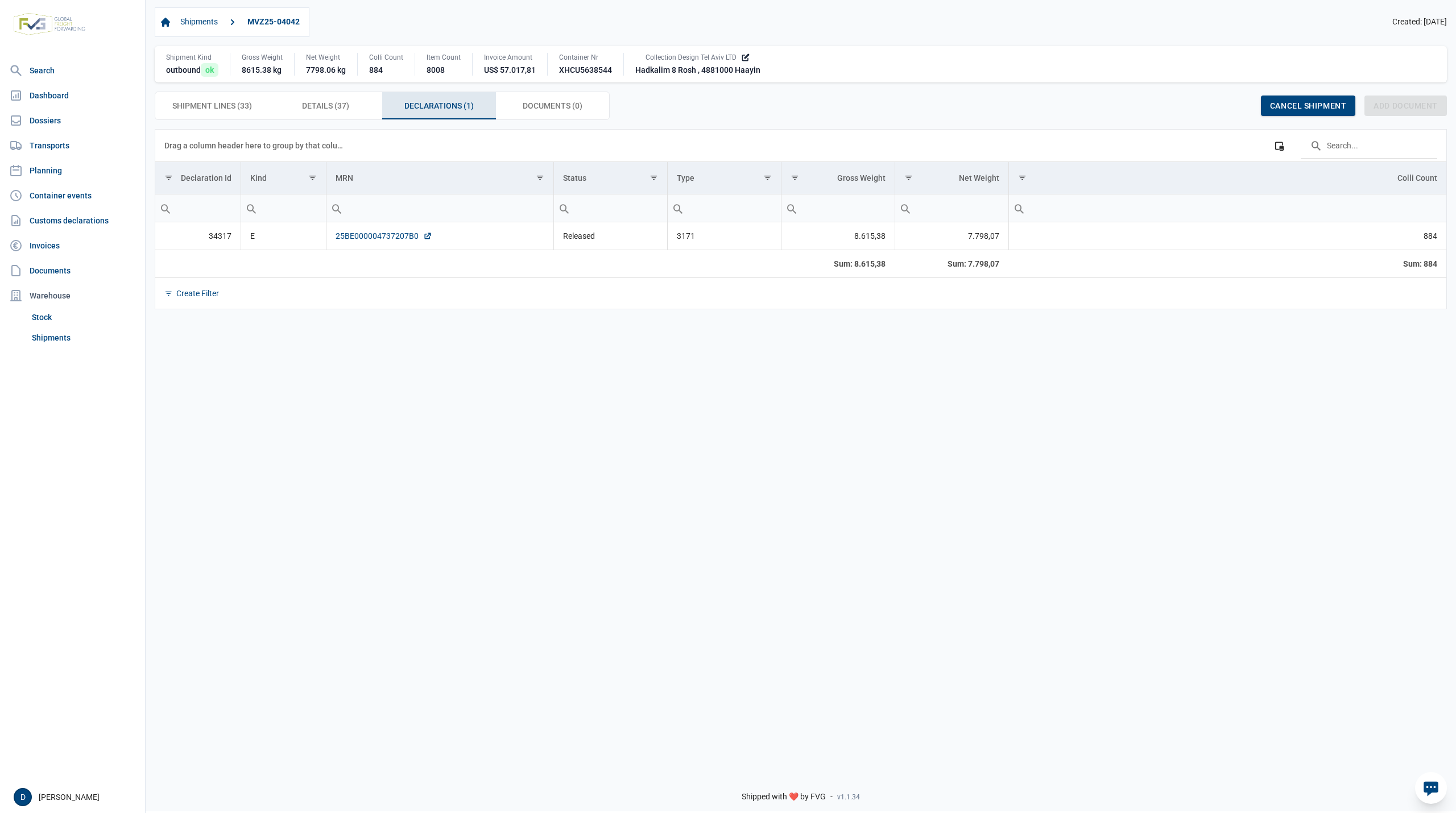
click at [382, 235] on link "25BE000004737207B0" at bounding box center [384, 236] width 96 height 12
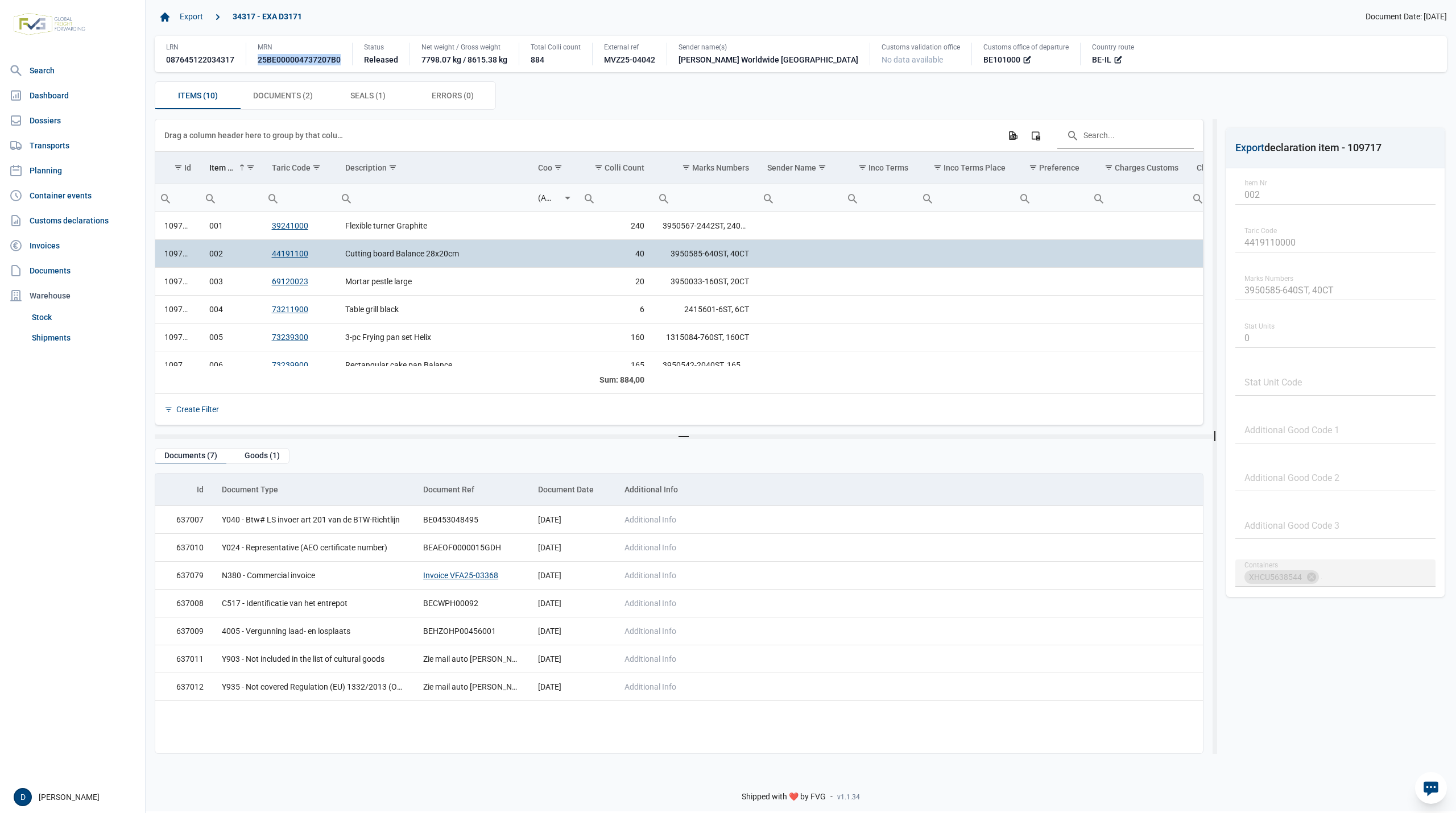
drag, startPoint x: 258, startPoint y: 60, endPoint x: 340, endPoint y: 58, distance: 82.0
click at [340, 58] on div "MRN 25BE000004737207B0" at bounding box center [299, 54] width 107 height 23
copy div "25BE000004737207B0"
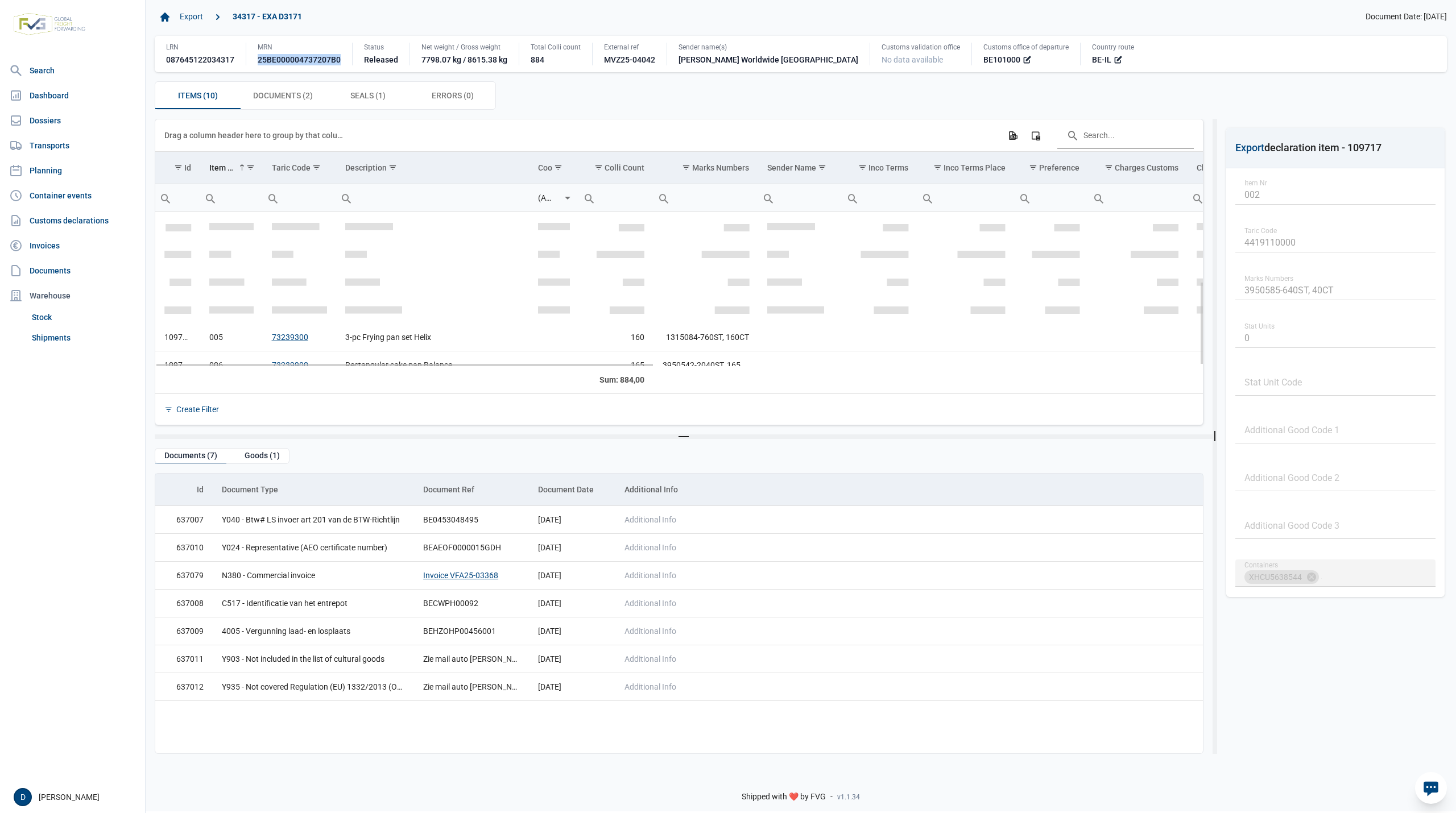
scroll to position [128, 0]
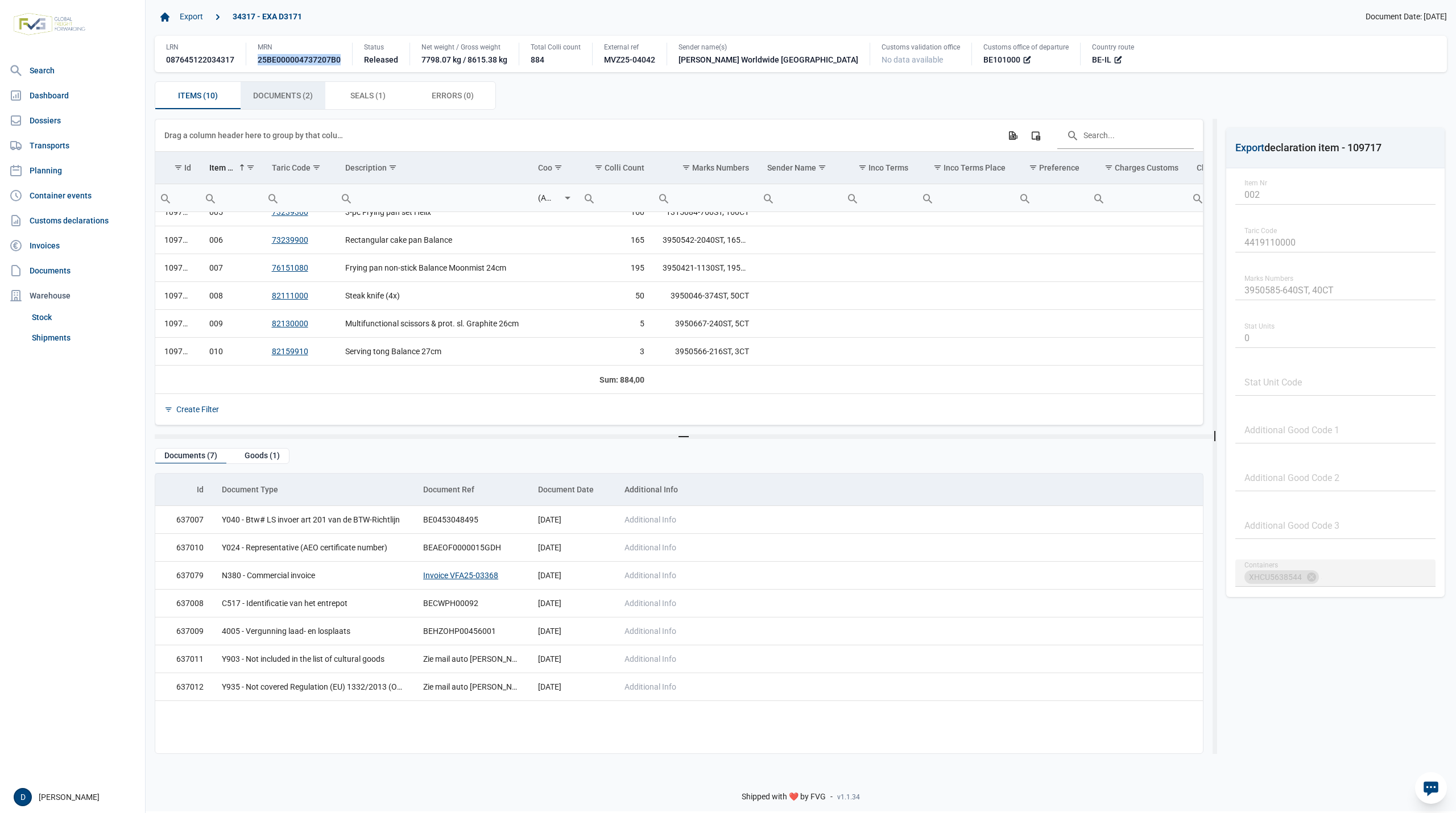
click at [267, 96] on span "Documents (2) Documents (2)" at bounding box center [282, 96] width 60 height 14
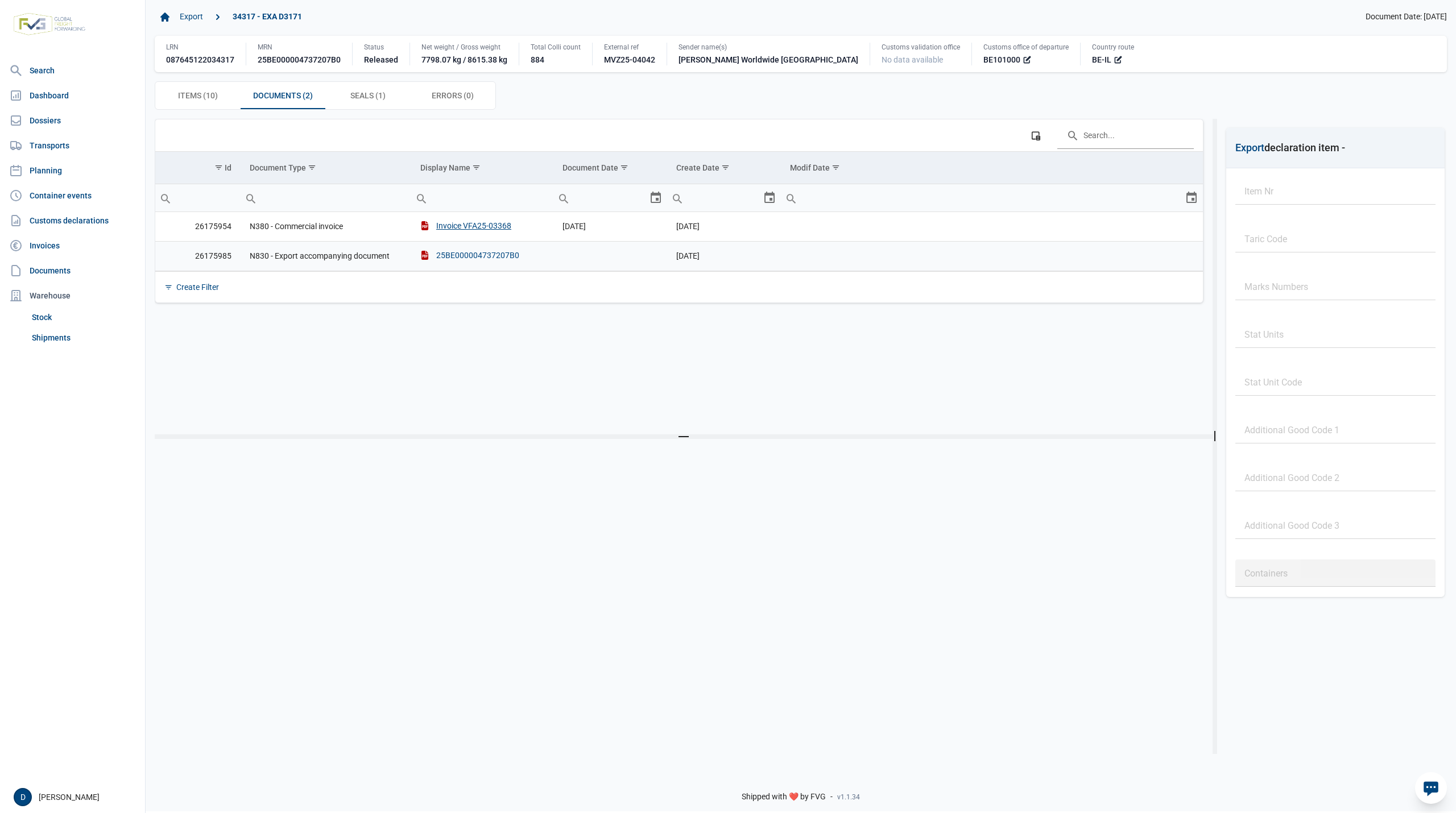
click at [469, 260] on div "25BE000004737207B0" at bounding box center [469, 255] width 99 height 12
